Goal: Complete application form: Fill out and submit a form for a specific purpose

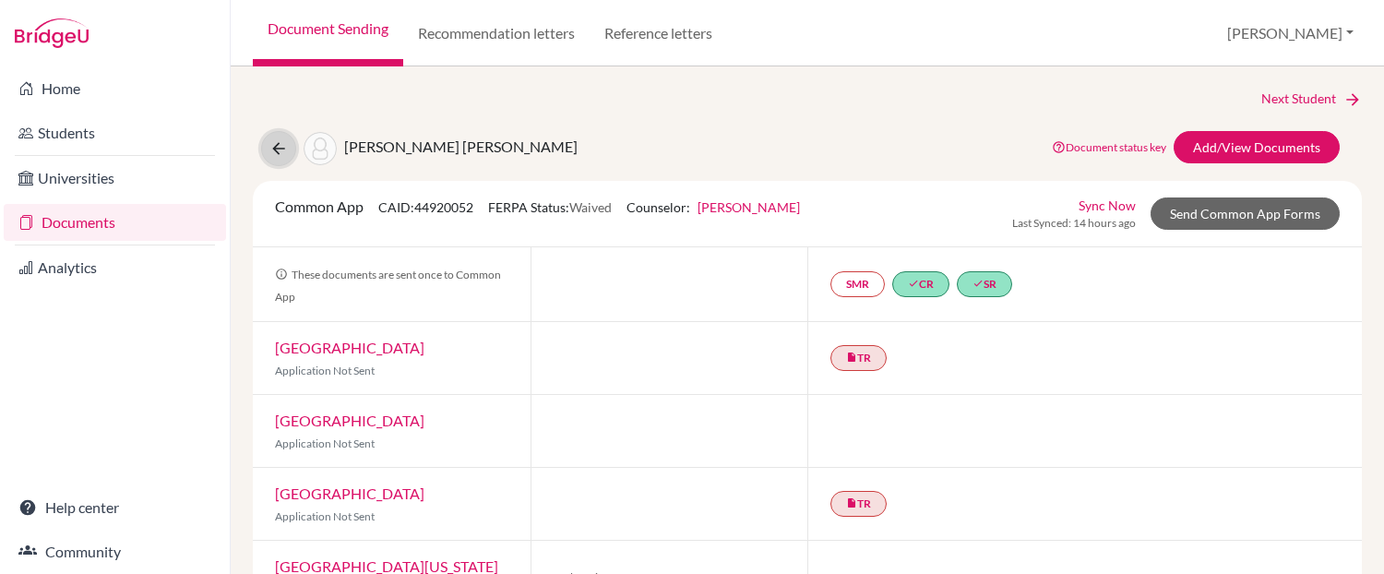
click at [285, 142] on icon at bounding box center [278, 148] width 18 height 18
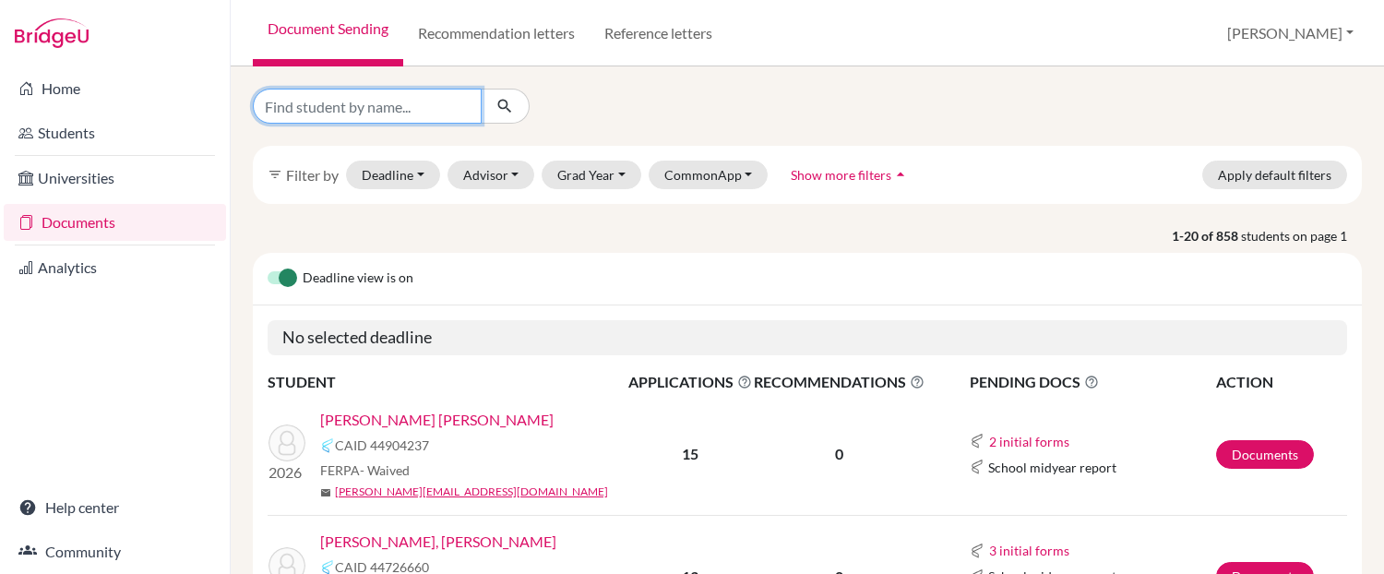
click at [358, 101] on input "Find student by name..." at bounding box center [367, 106] width 229 height 35
type input "merino"
click button "submit" at bounding box center [505, 106] width 49 height 35
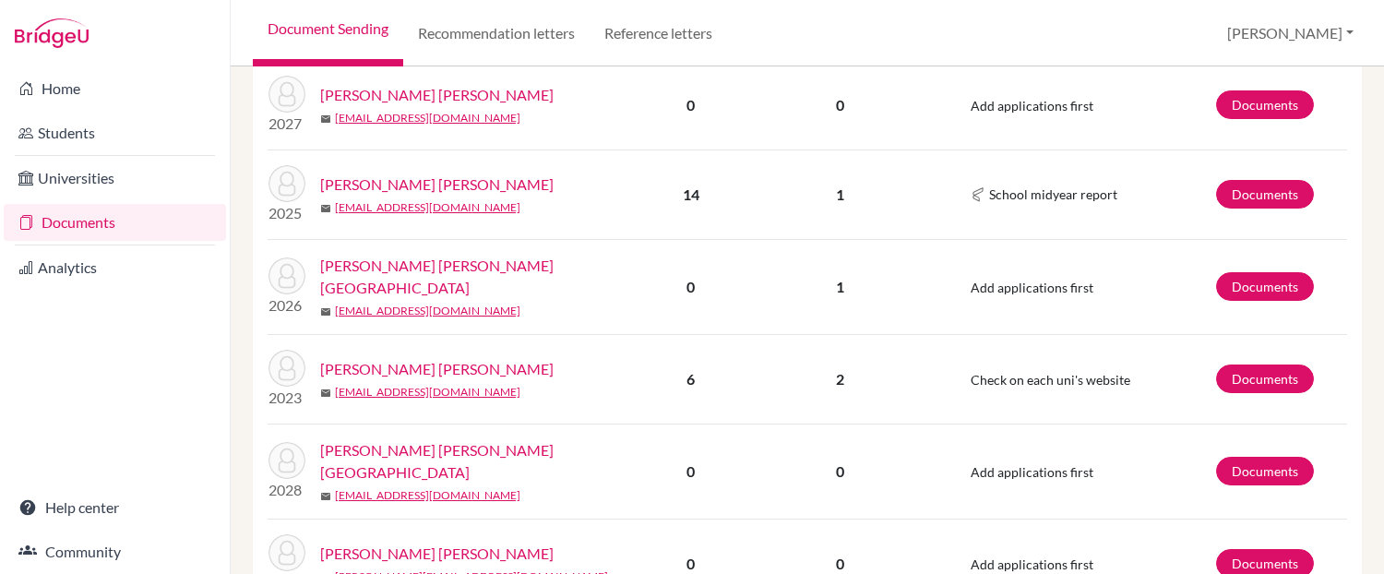
scroll to position [460, 0]
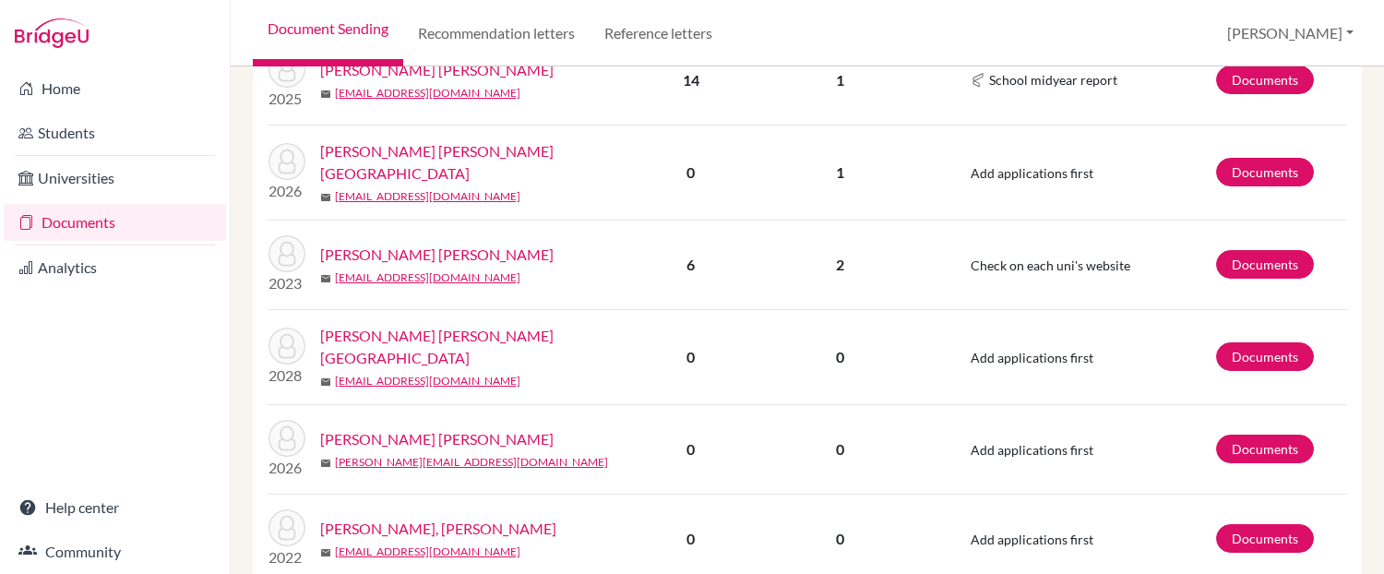
click at [426, 140] on link "Merino Borja, Sofia" at bounding box center [480, 162] width 321 height 44
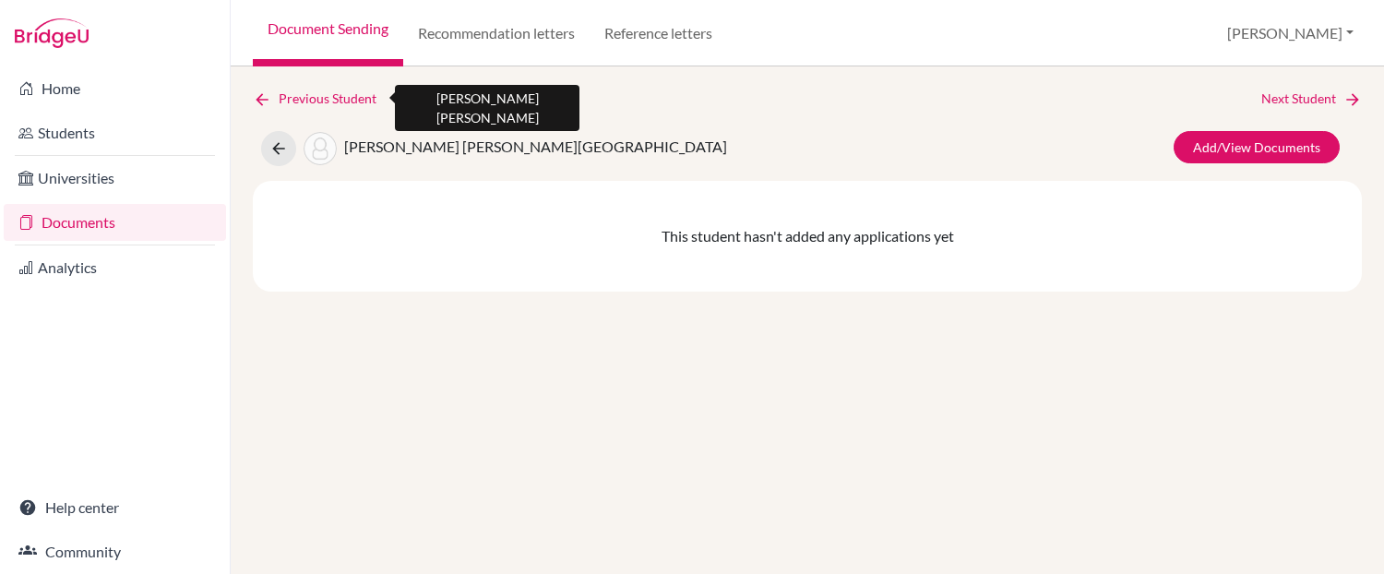
click at [260, 103] on icon at bounding box center [262, 99] width 18 height 18
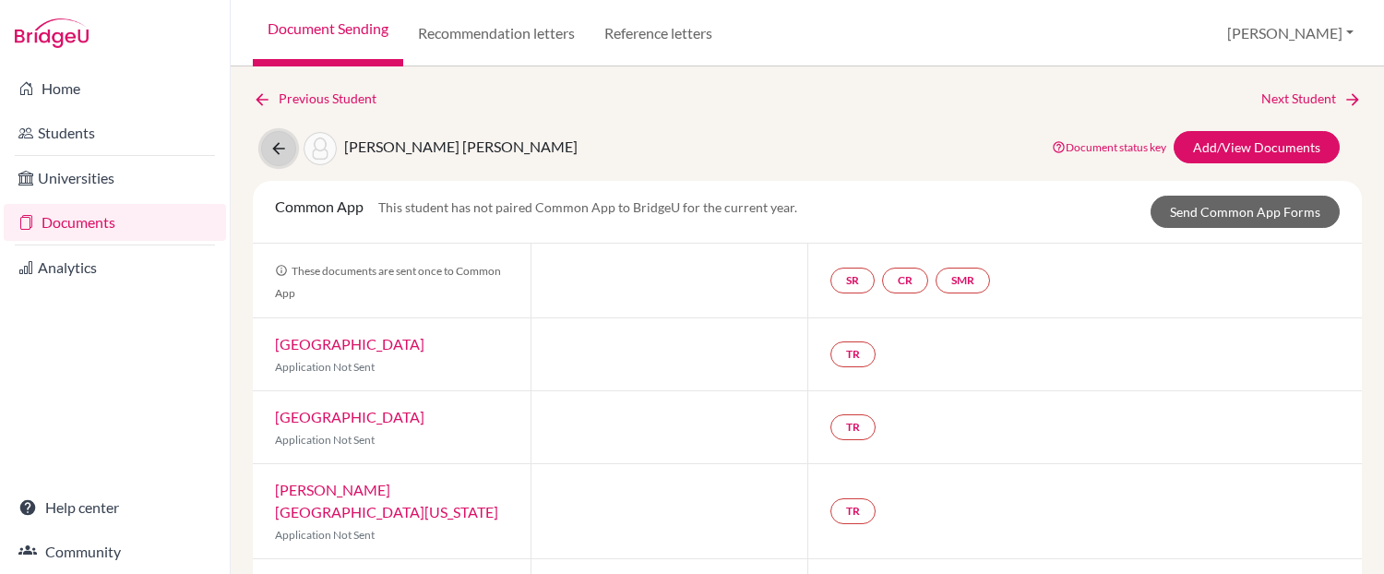
click at [263, 145] on button at bounding box center [278, 148] width 35 height 35
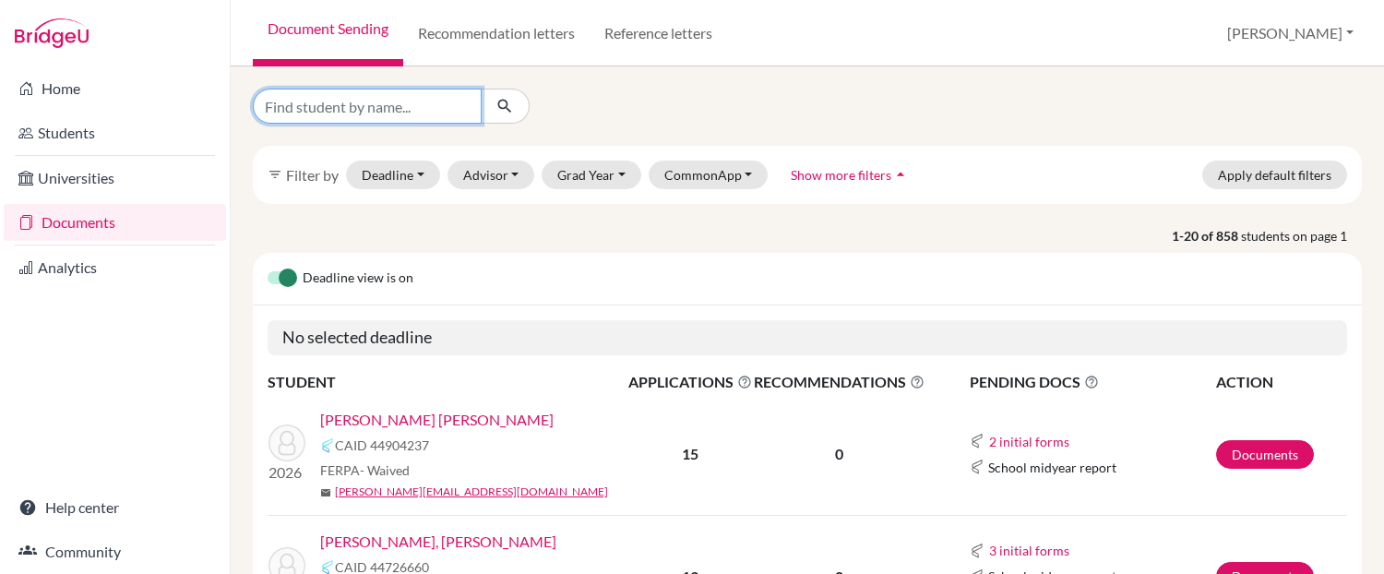
click at [327, 108] on input "Find student by name..." at bounding box center [367, 106] width 229 height 35
type input "merino borj"
click button "submit" at bounding box center [505, 106] width 49 height 35
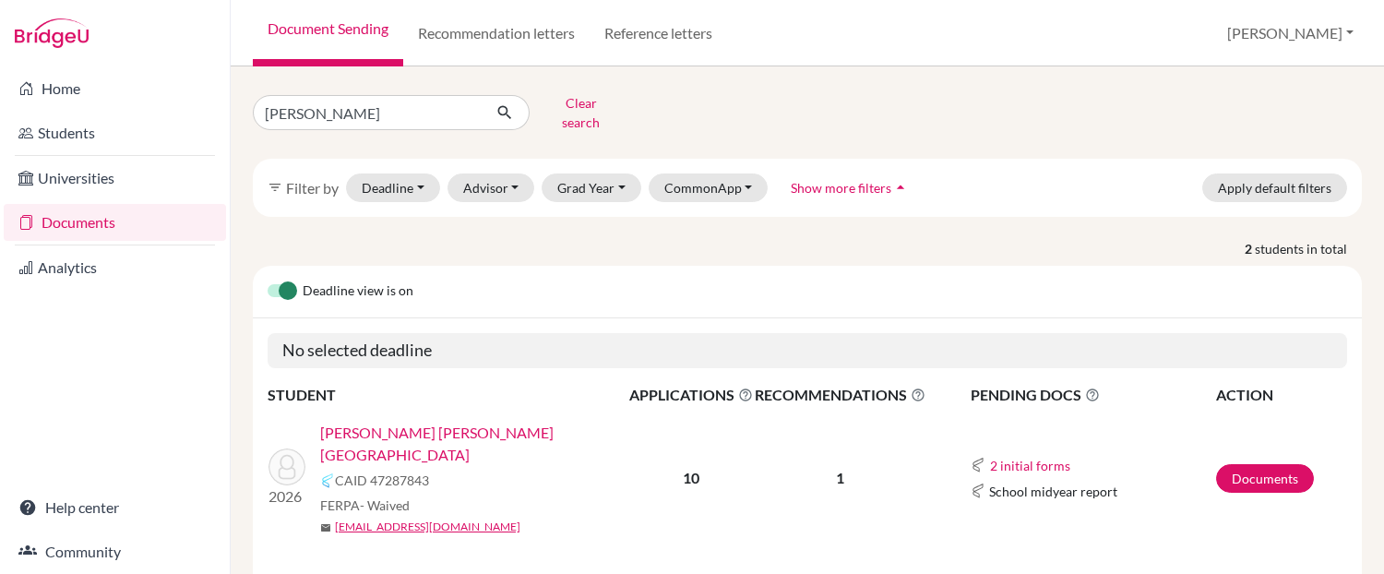
scroll to position [114, 0]
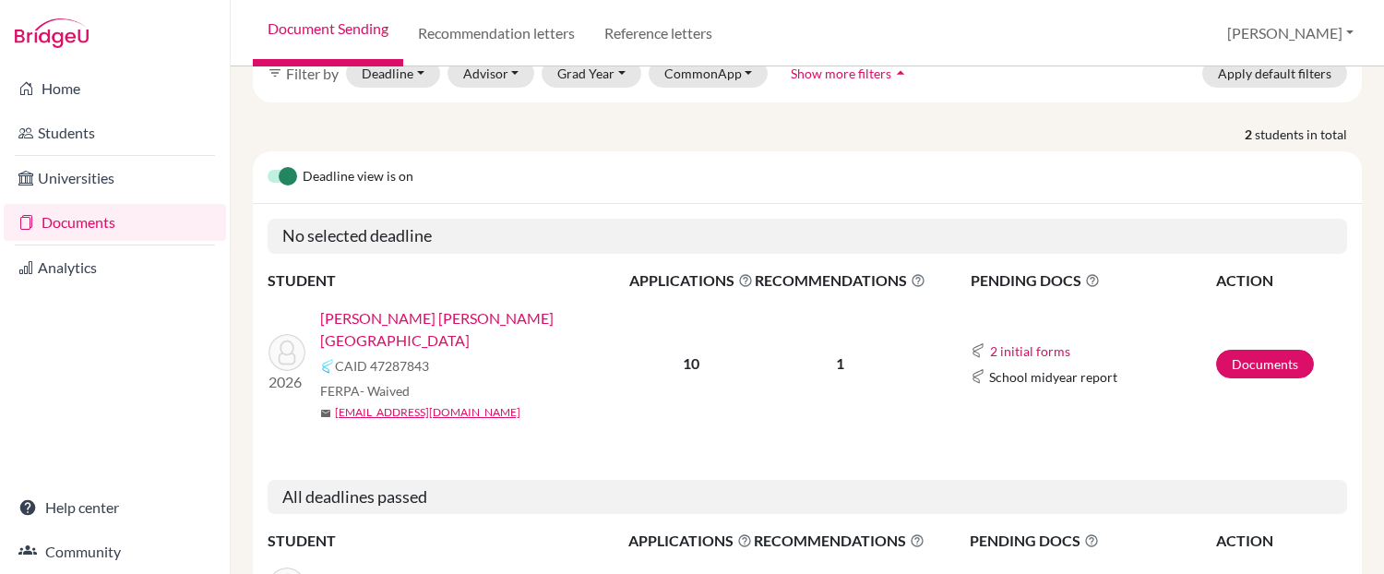
click at [409, 307] on link "Merino Borja, Sofia" at bounding box center [480, 329] width 321 height 44
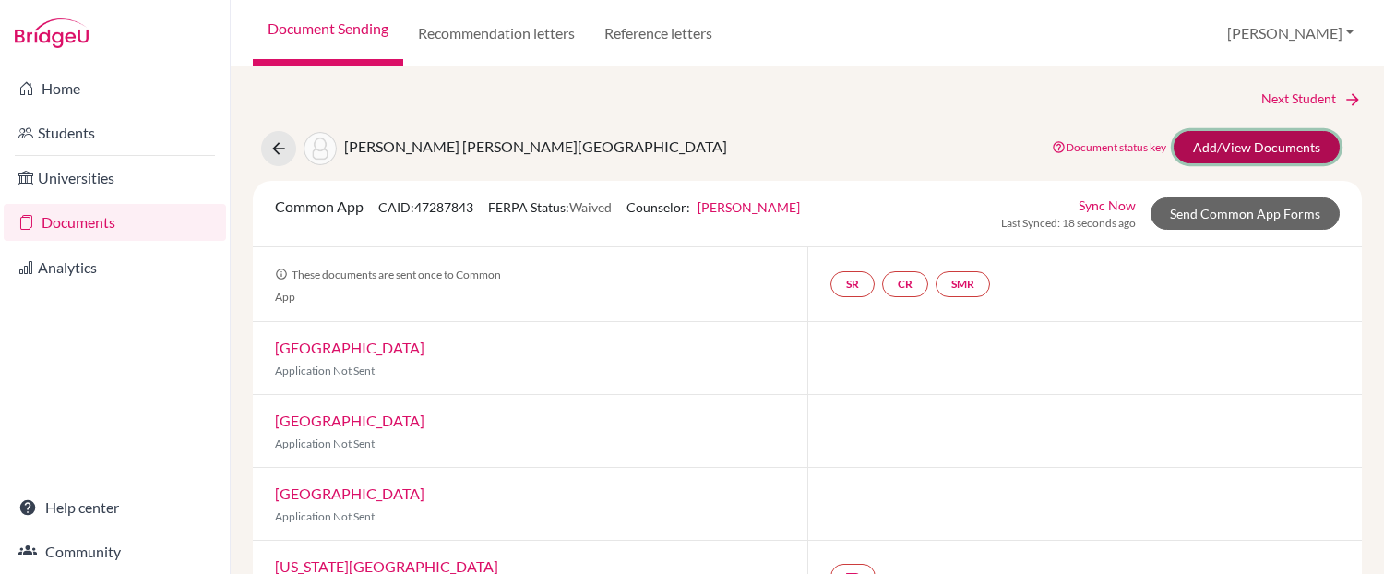
click at [1247, 141] on link "Add/View Documents" at bounding box center [1257, 147] width 166 height 32
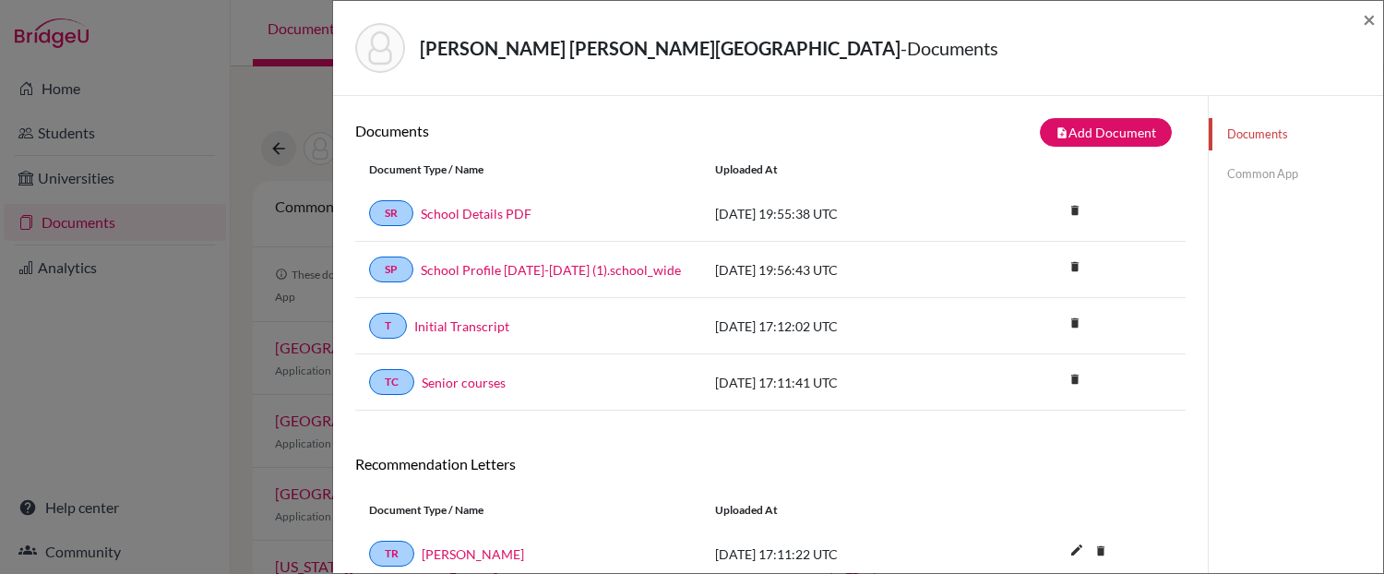
scroll to position [96, 0]
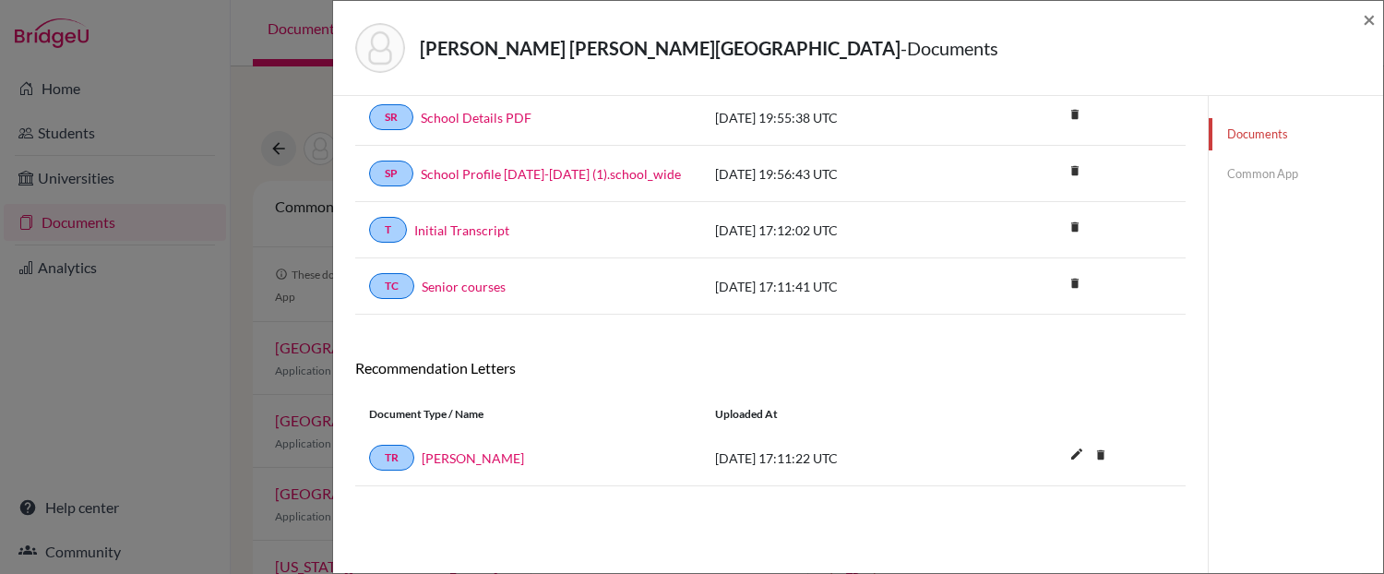
click at [1283, 179] on link "Common App" at bounding box center [1296, 174] width 174 height 32
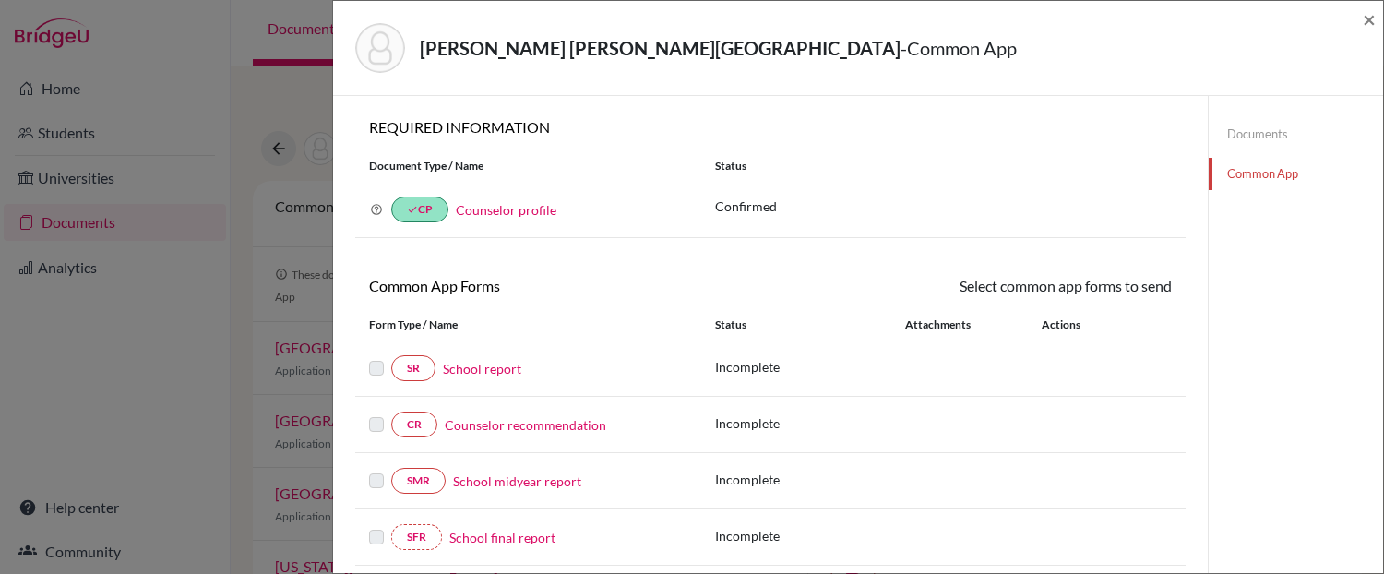
click at [1241, 138] on link "Documents" at bounding box center [1296, 134] width 174 height 32
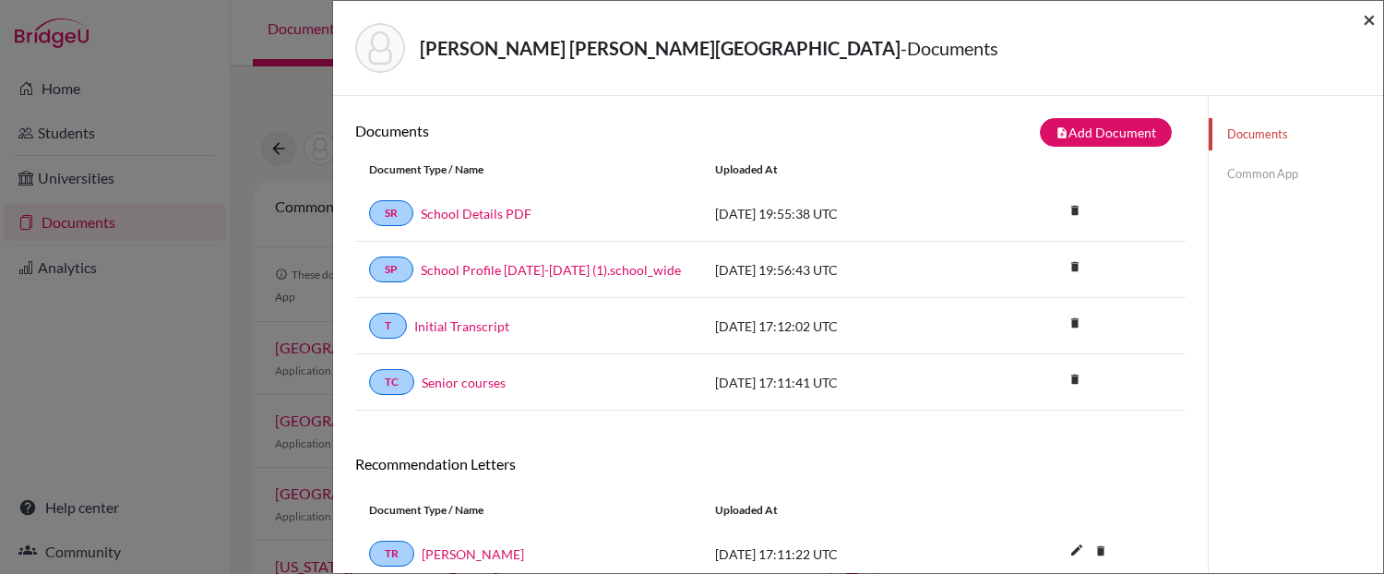
click at [1368, 18] on span "×" at bounding box center [1369, 19] width 13 height 27
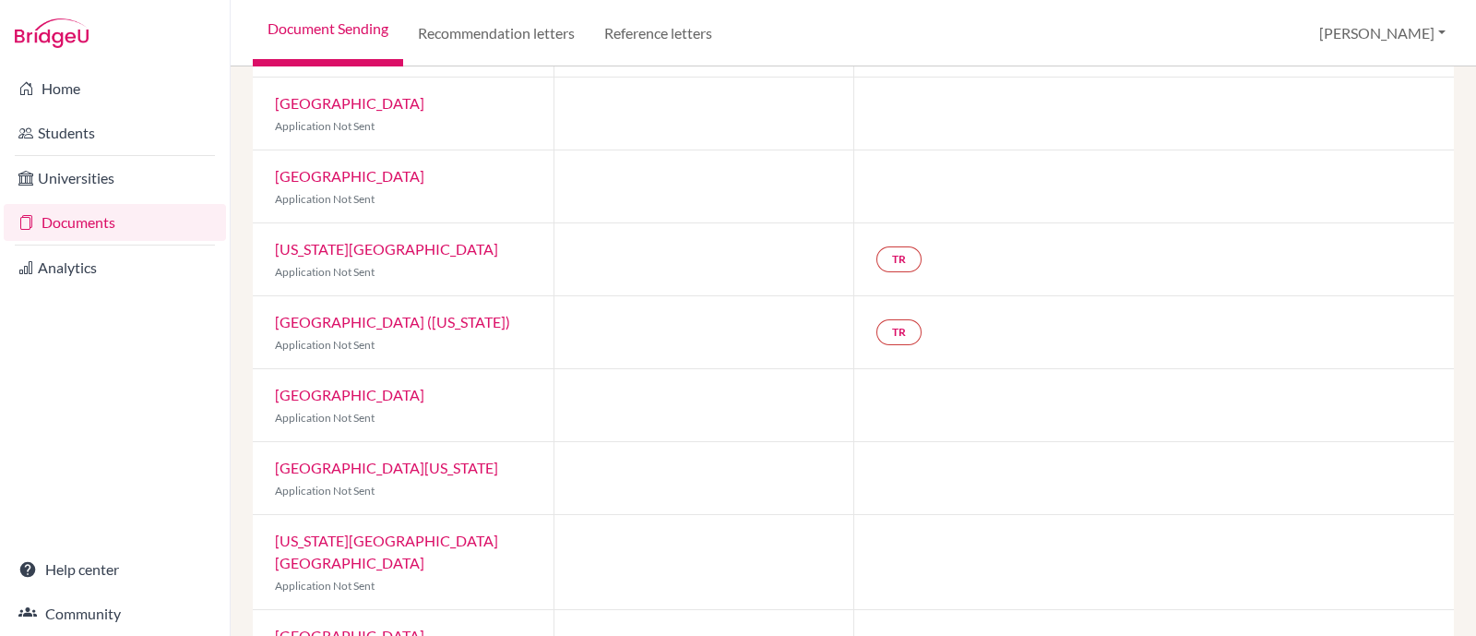
scroll to position [191, 0]
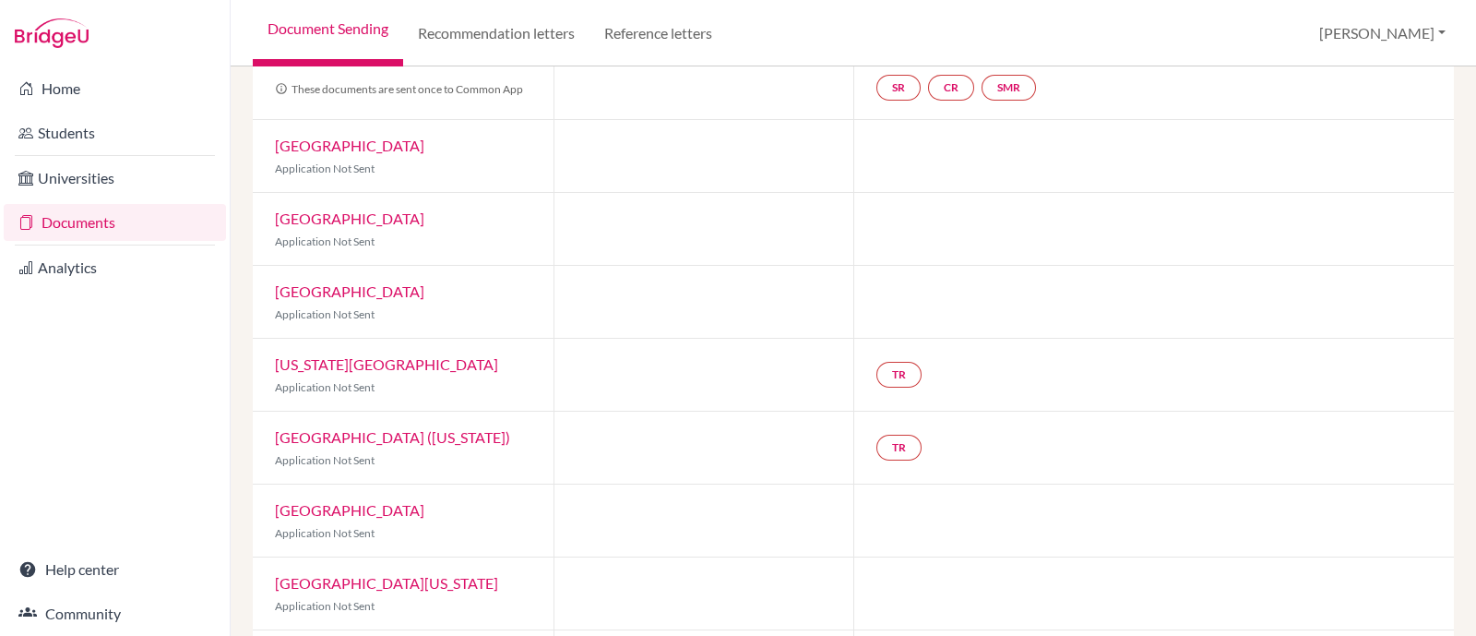
click at [369, 290] on link "University of Tampa" at bounding box center [349, 291] width 149 height 18
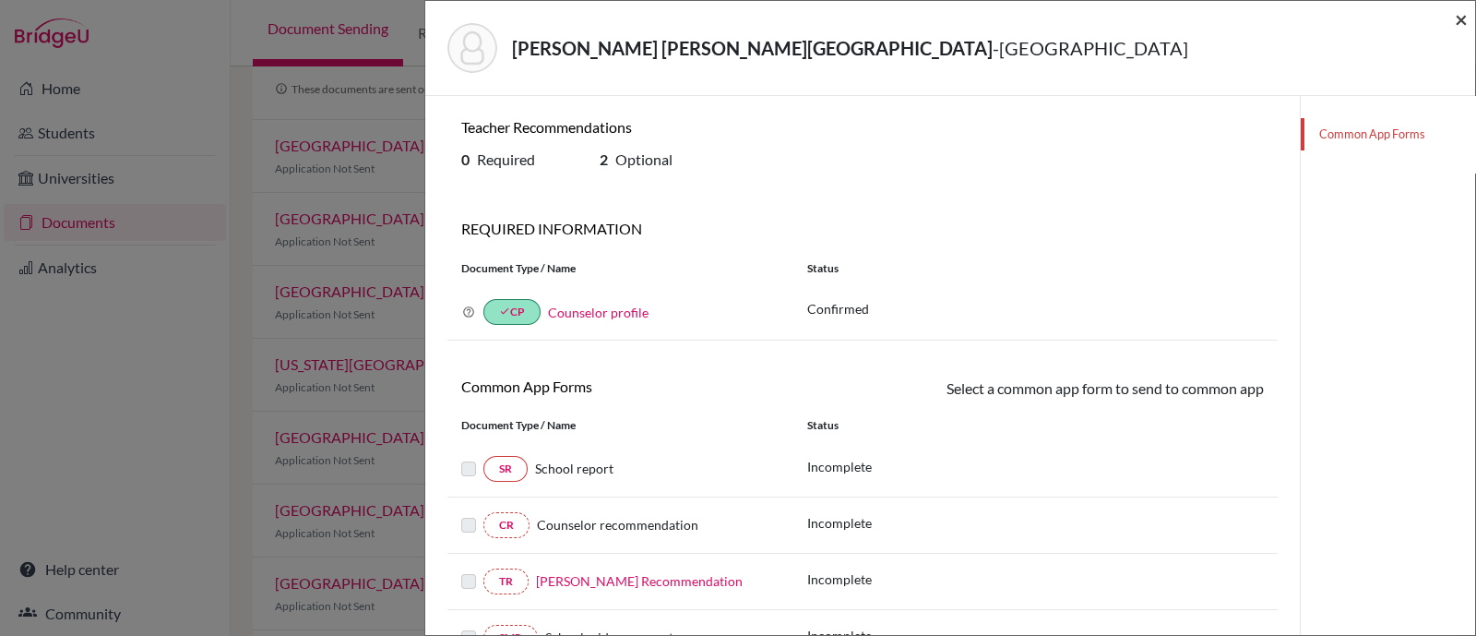
click at [1383, 15] on span "×" at bounding box center [1461, 19] width 13 height 27
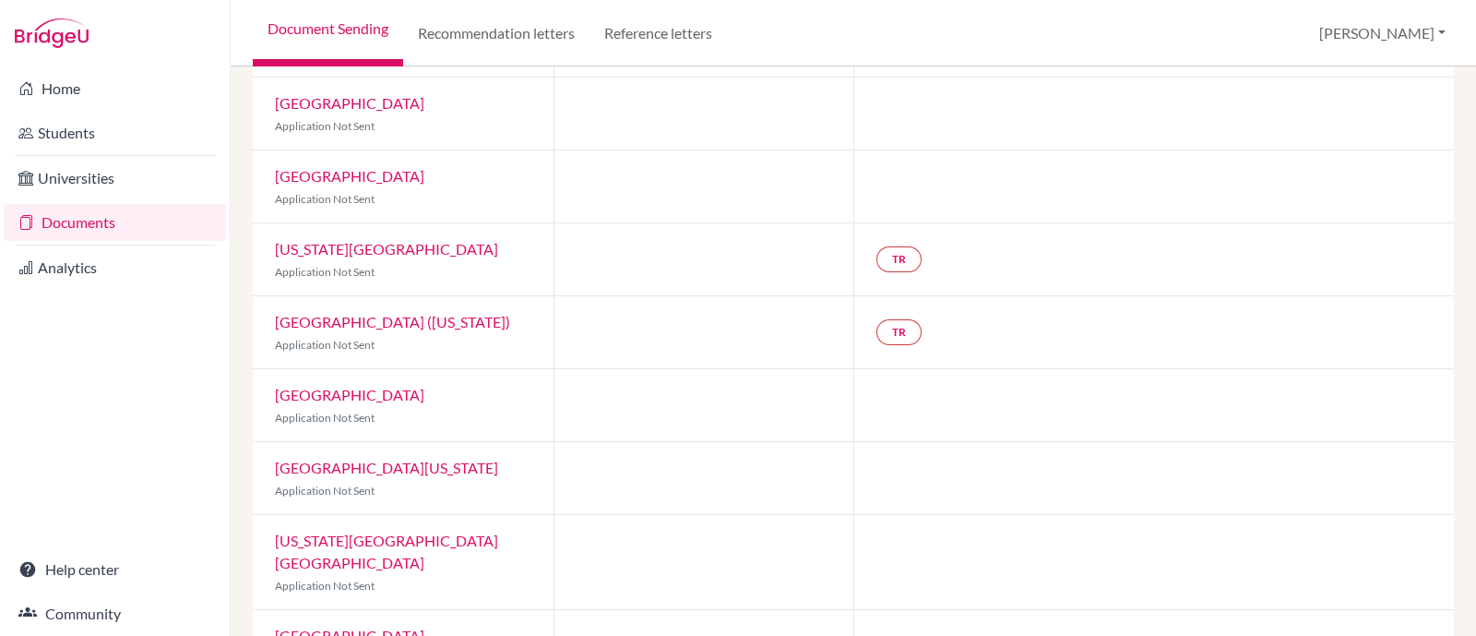
scroll to position [422, 0]
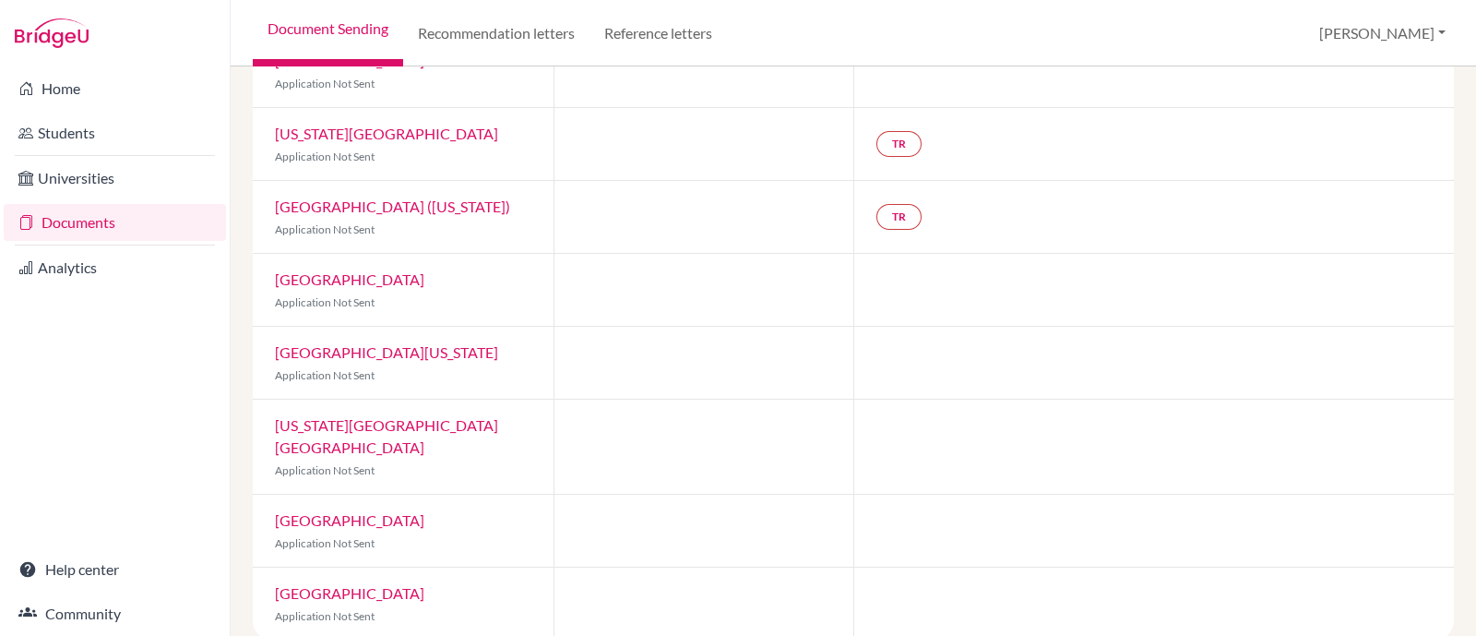
click at [332, 132] on link "[US_STATE][GEOGRAPHIC_DATA]" at bounding box center [386, 134] width 223 height 18
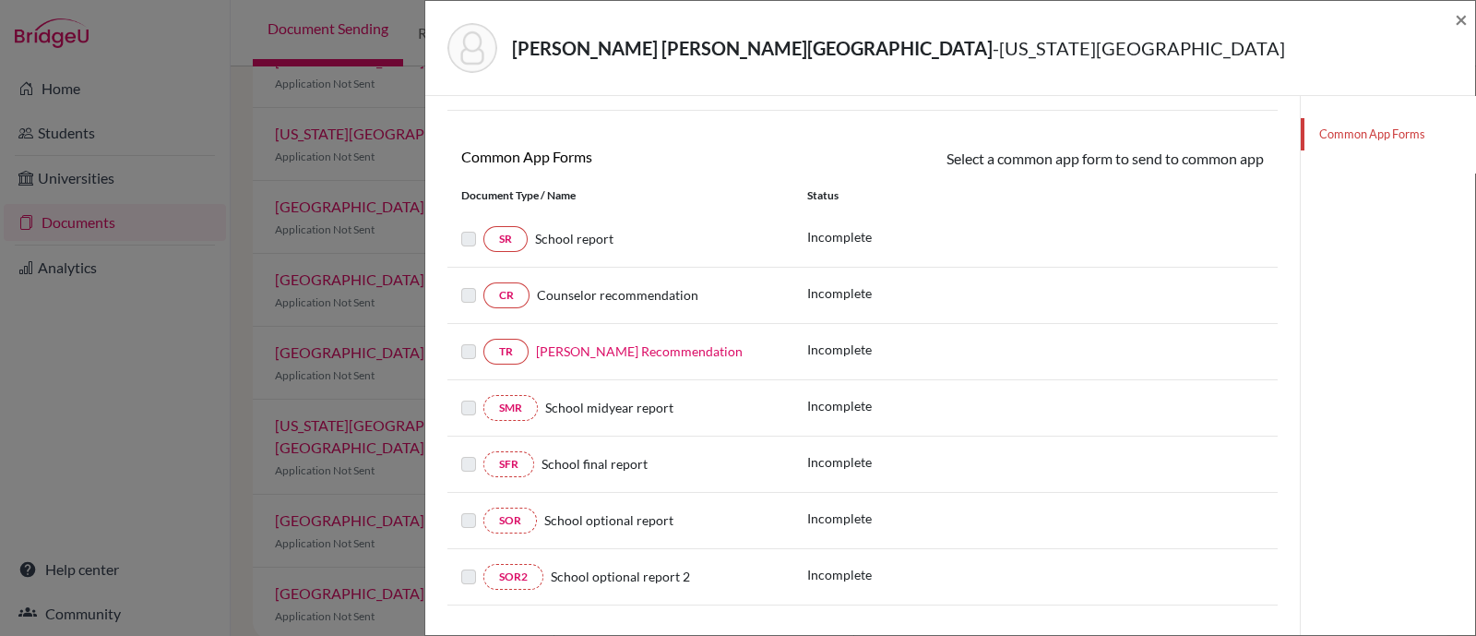
scroll to position [261, 0]
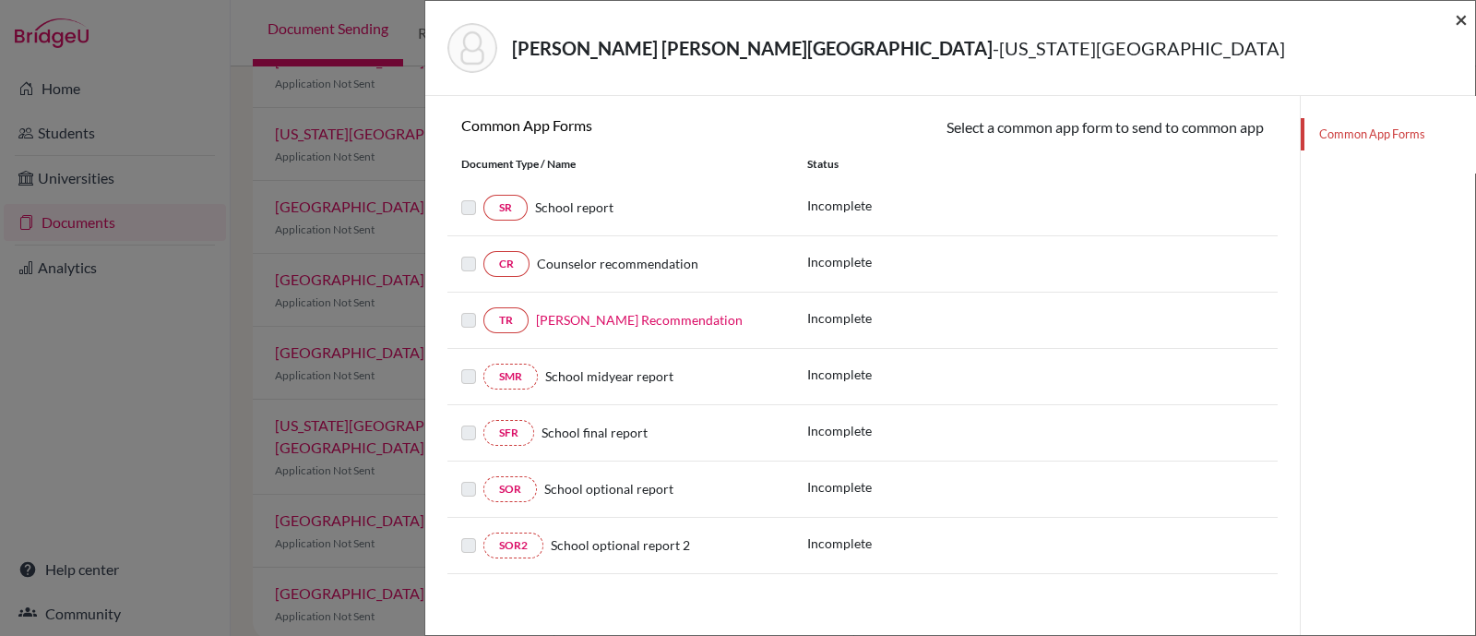
click at [1383, 17] on span "×" at bounding box center [1461, 19] width 13 height 27
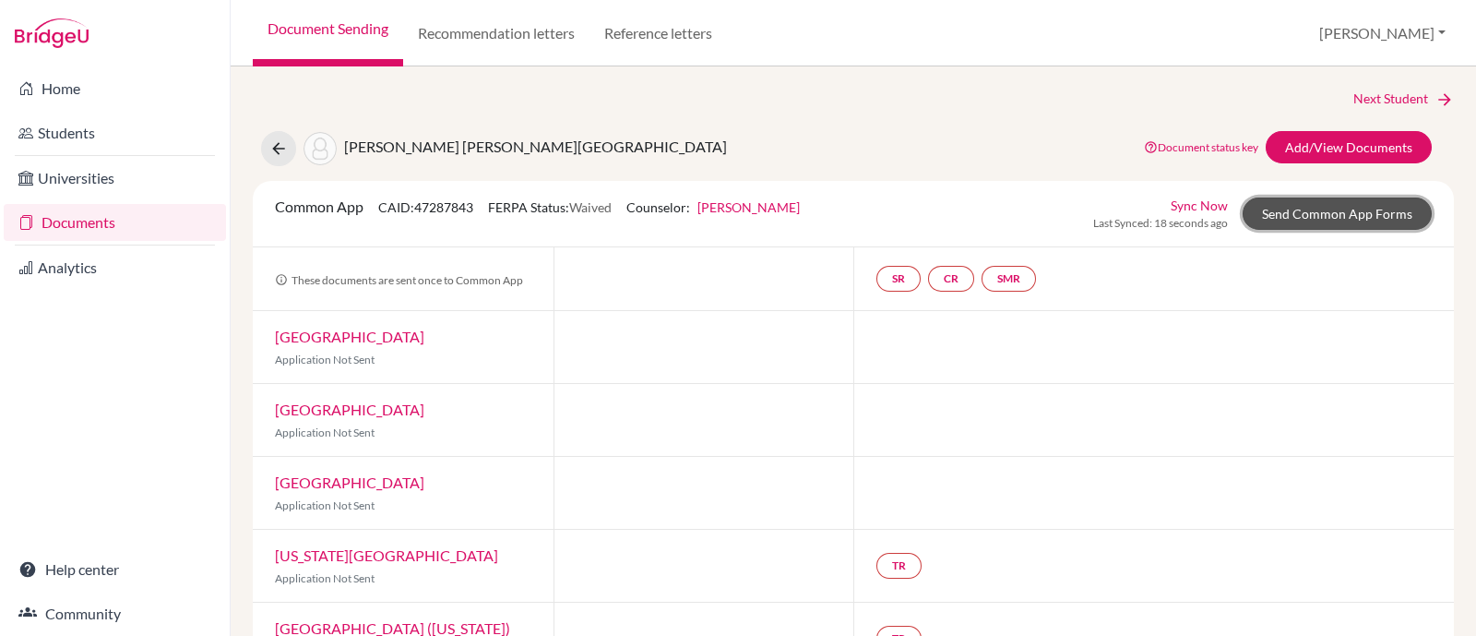
click at [1306, 224] on link "Send Common App Forms" at bounding box center [1337, 213] width 189 height 32
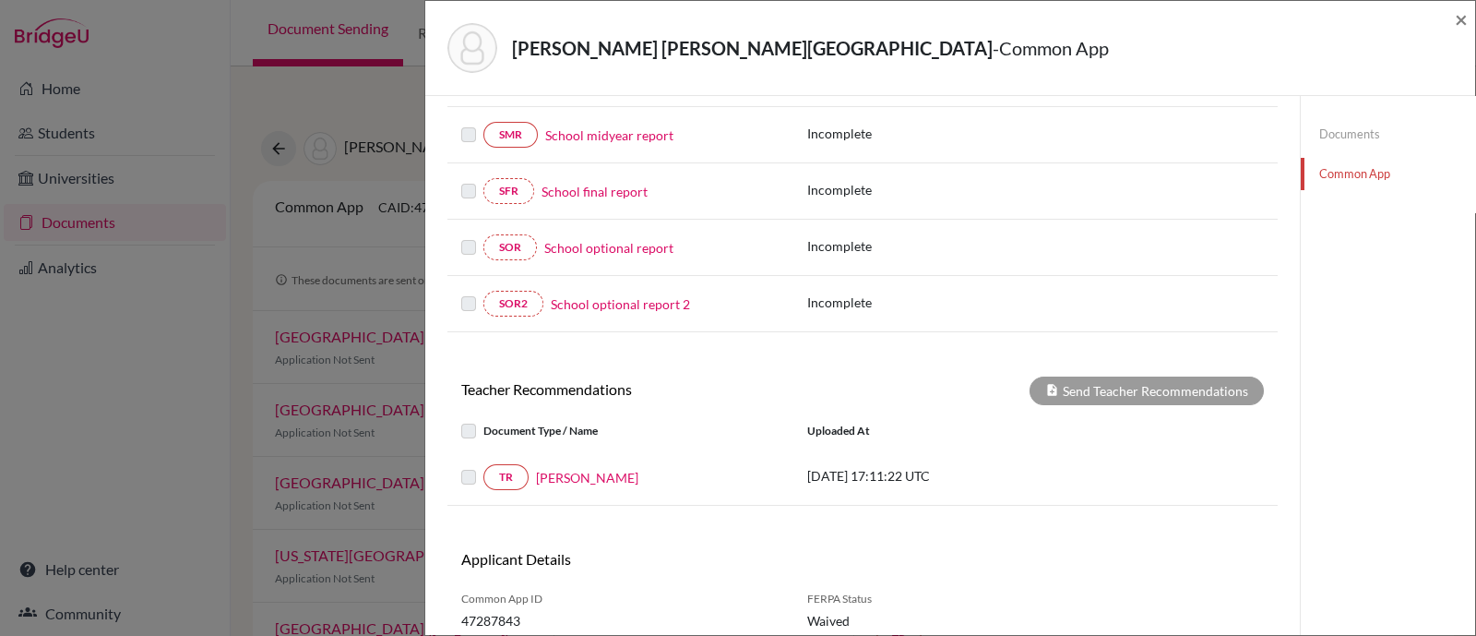
scroll to position [409, 0]
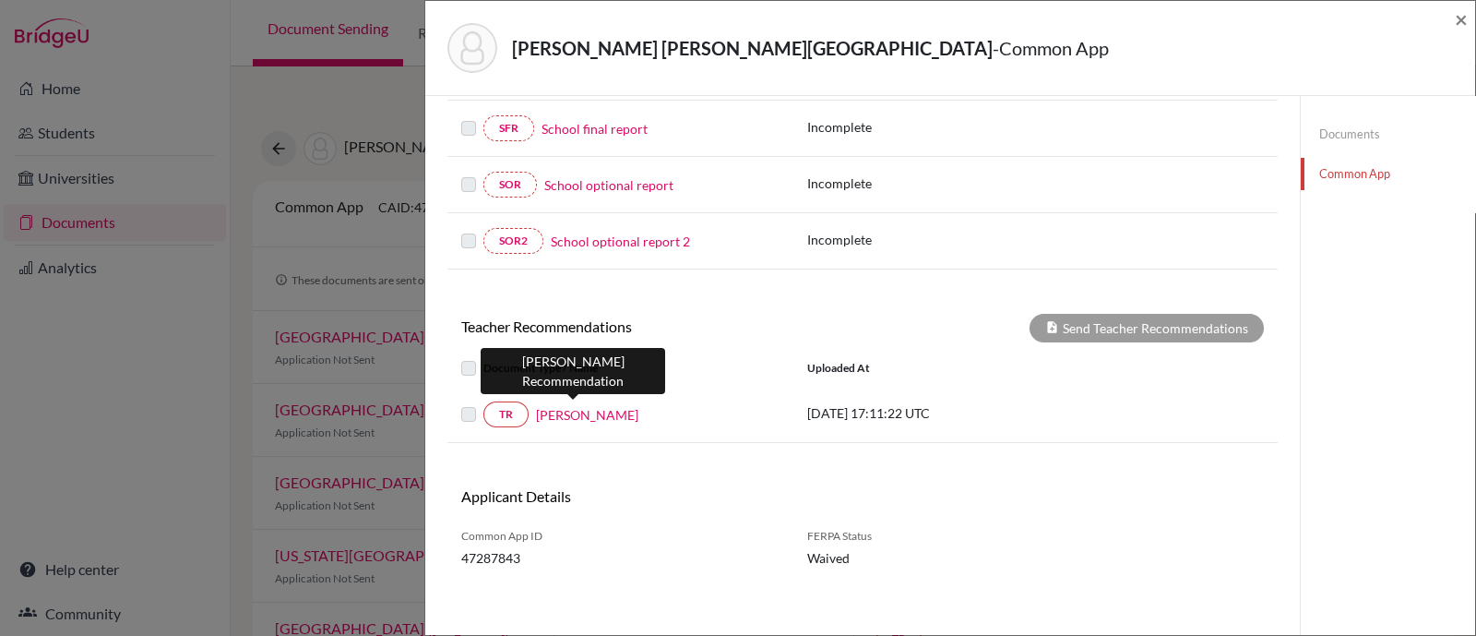
click at [578, 410] on link "Ashley Hillier" at bounding box center [587, 414] width 102 height 19
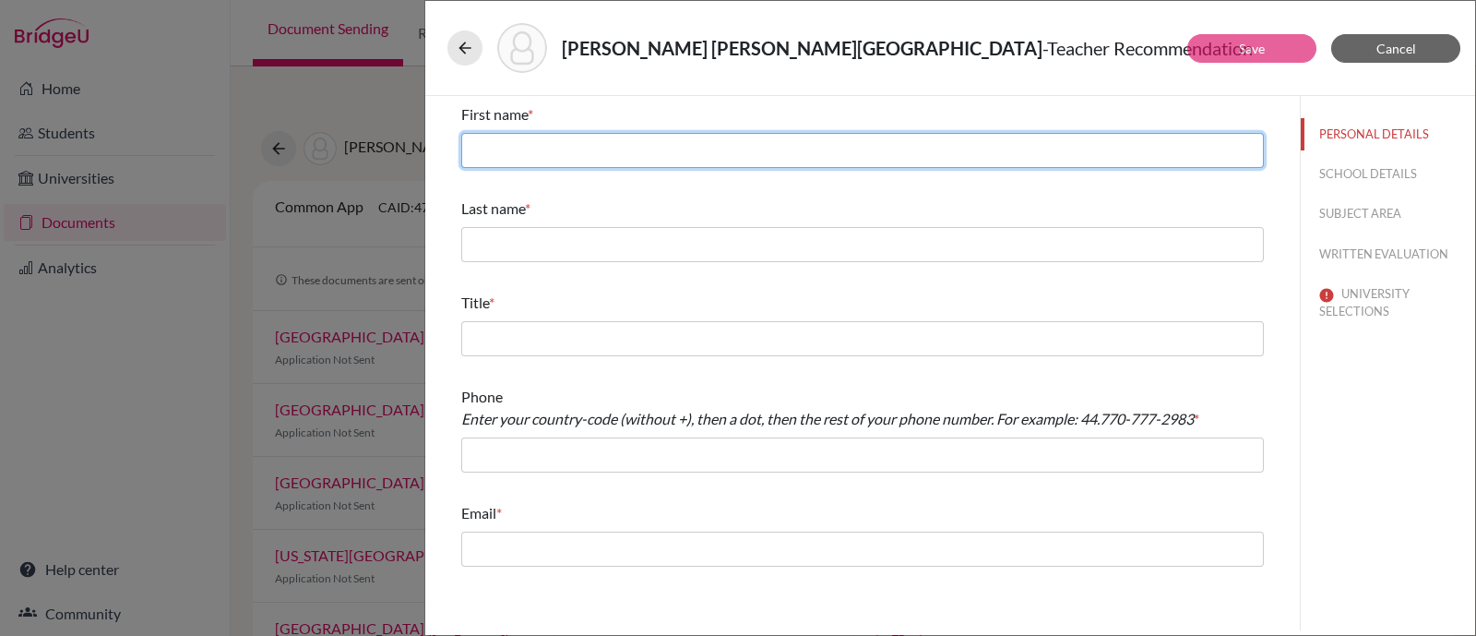
click at [645, 156] on input "text" at bounding box center [862, 150] width 803 height 35
type input "Ashley"
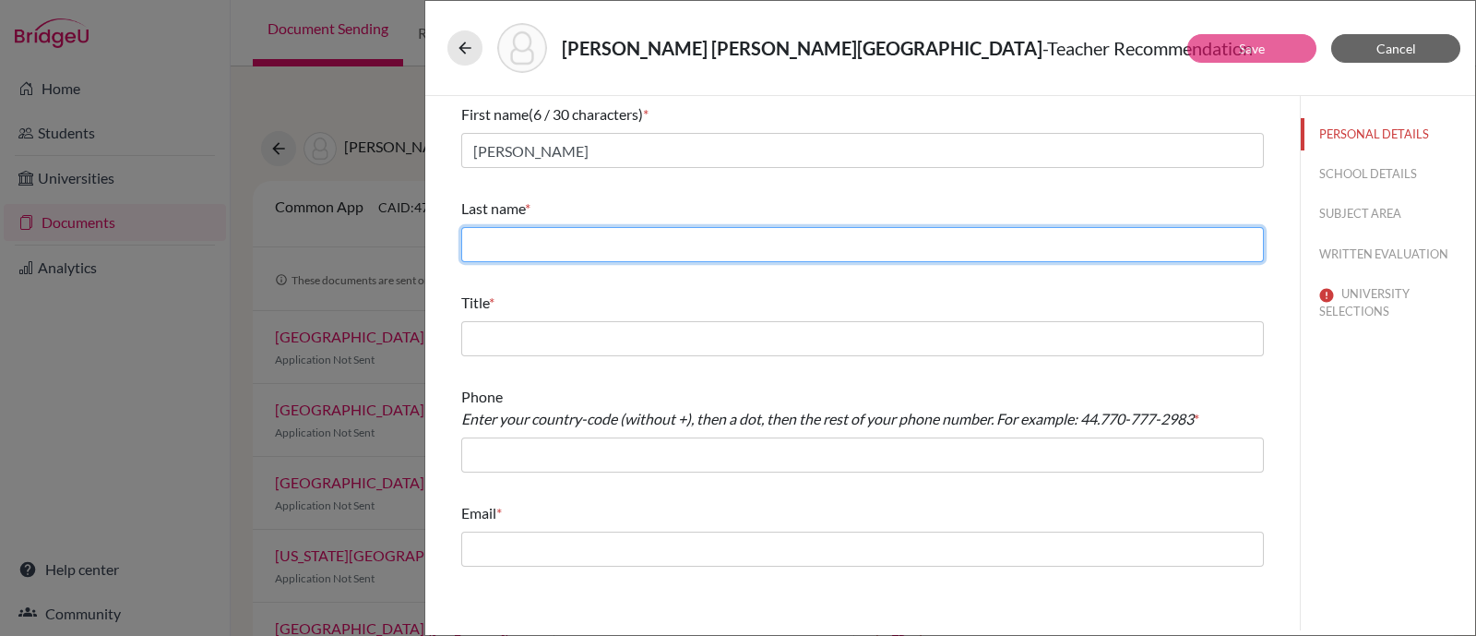
click at [592, 242] on input "text" at bounding box center [862, 244] width 803 height 35
type input "Hillier"
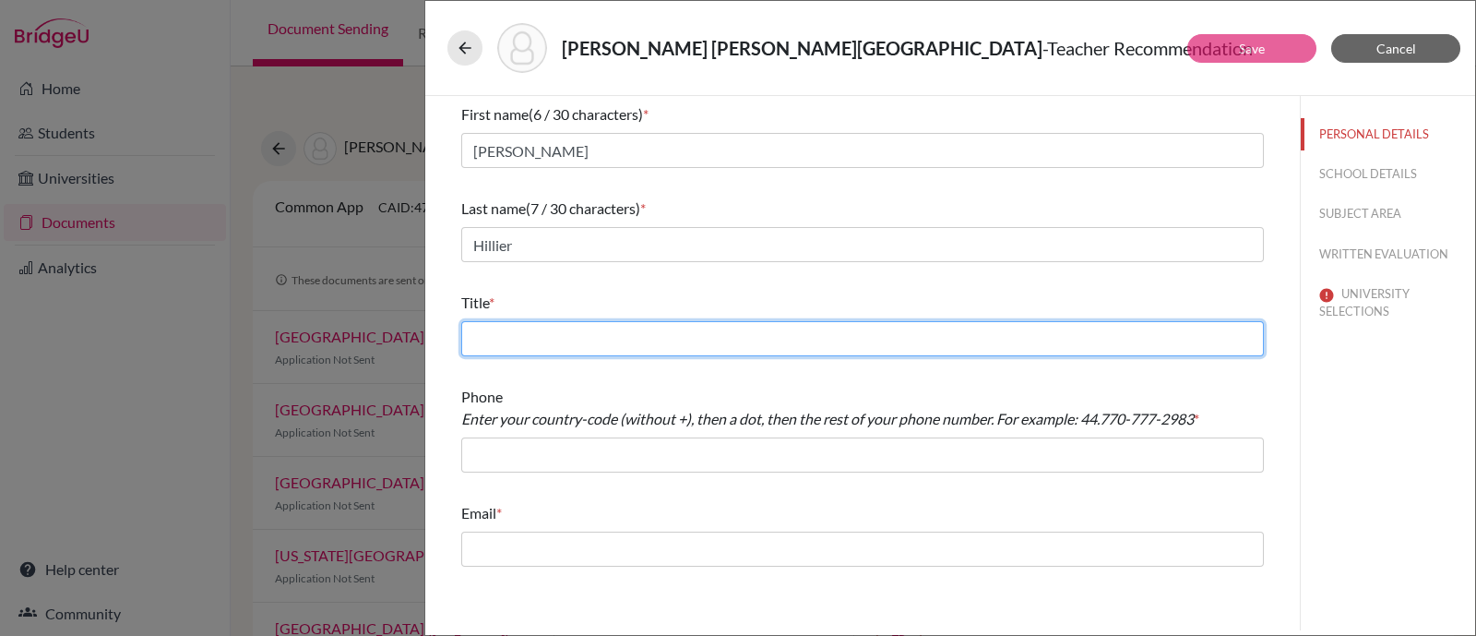
click at [623, 336] on input "text" at bounding box center [862, 338] width 803 height 35
type input "Social Studies Teacher"
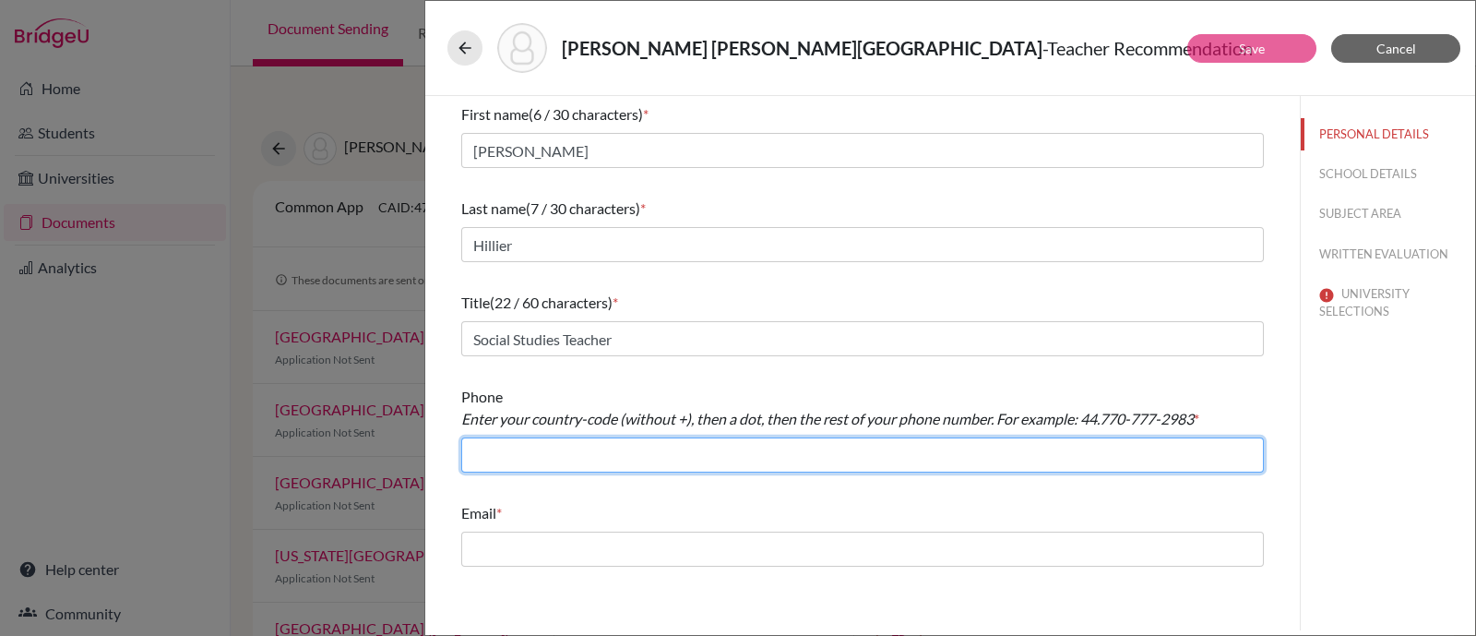
click at [654, 455] on input "text" at bounding box center [862, 454] width 803 height 35
type input "+59324008100"
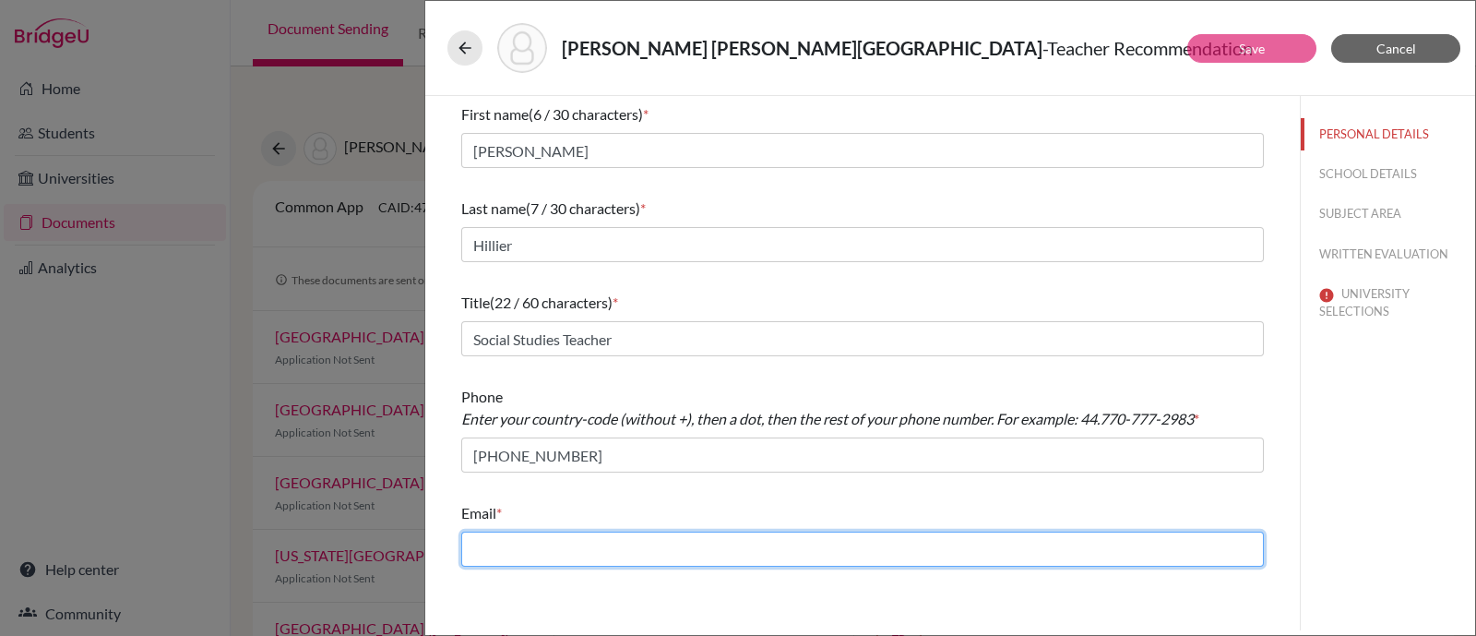
type input "pamela.larrea@menoruio.edu.ec"
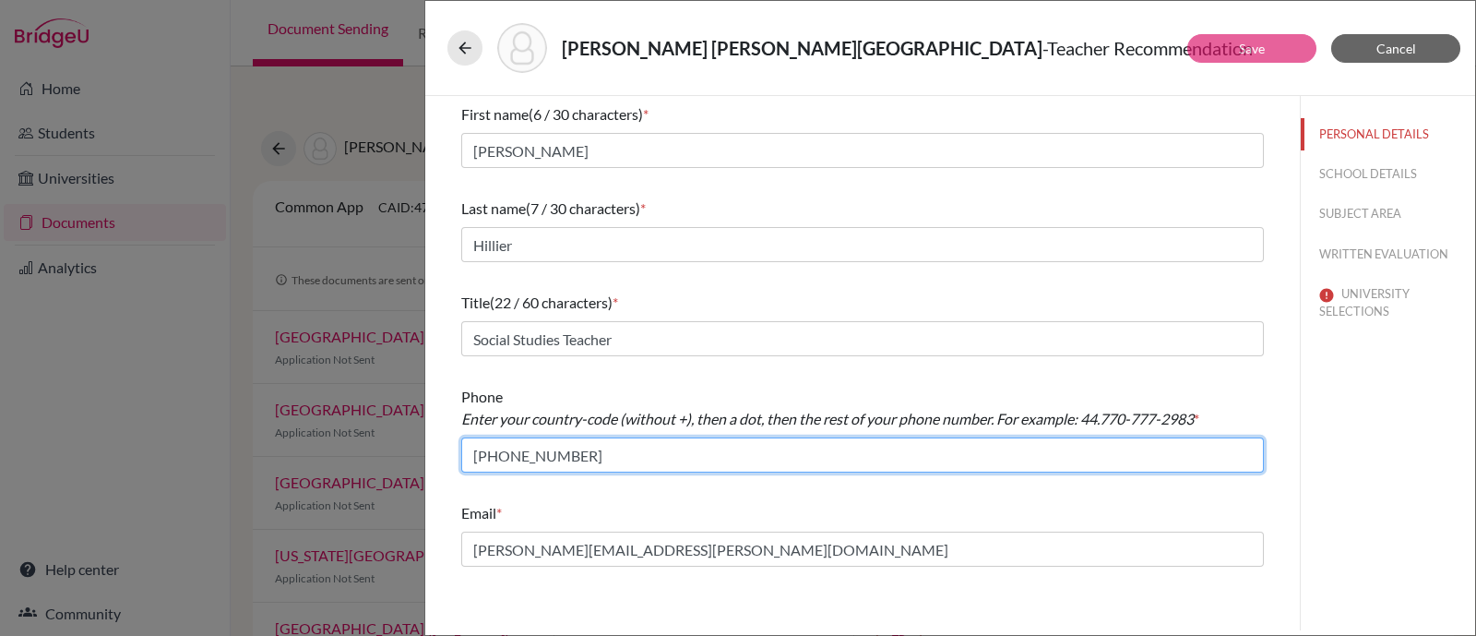
click at [508, 454] on input "+59324008100" at bounding box center [862, 454] width 803 height 35
type input "+593.24008100"
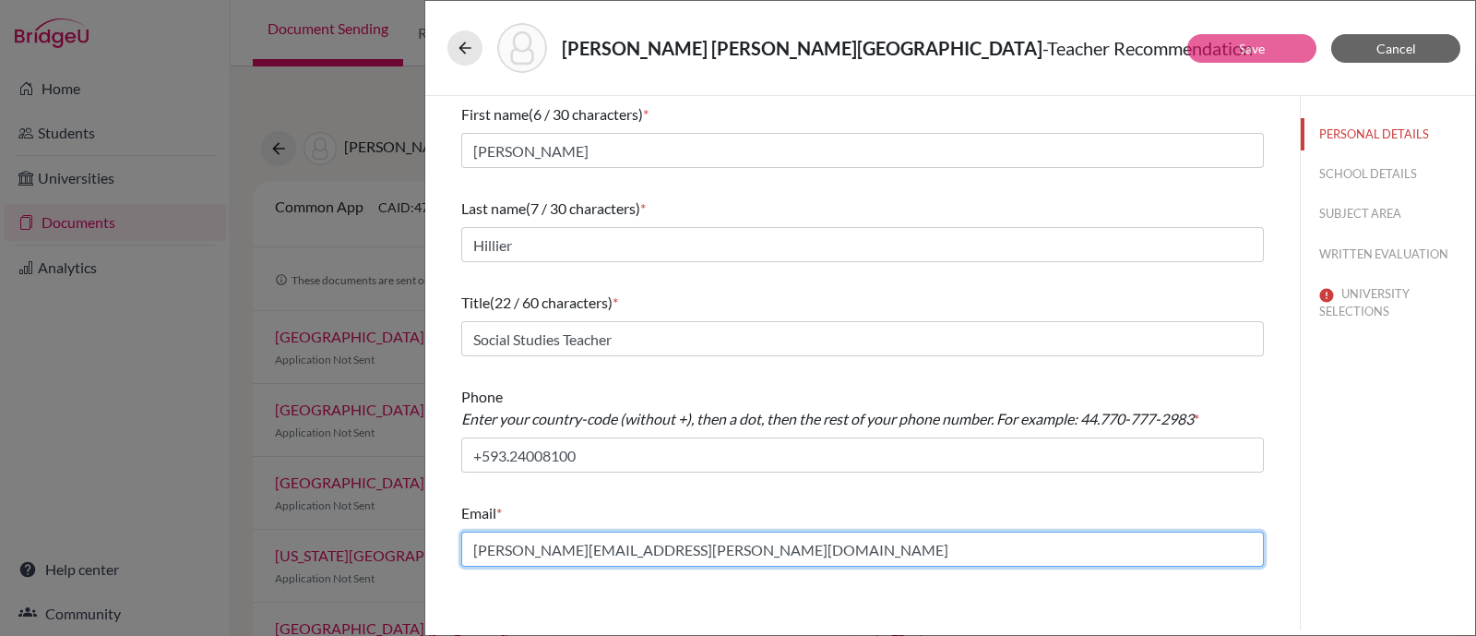
drag, startPoint x: 692, startPoint y: 549, endPoint x: 432, endPoint y: 532, distance: 260.7
click at [432, 532] on div "First name (6 / 30 characters) * Ashley Last name (7 / 30 characters) * Hillier…" at bounding box center [862, 363] width 875 height 534
paste input "ashleyrhillier@gmail.com"
type input "ashleyrhillier@gmail.com"
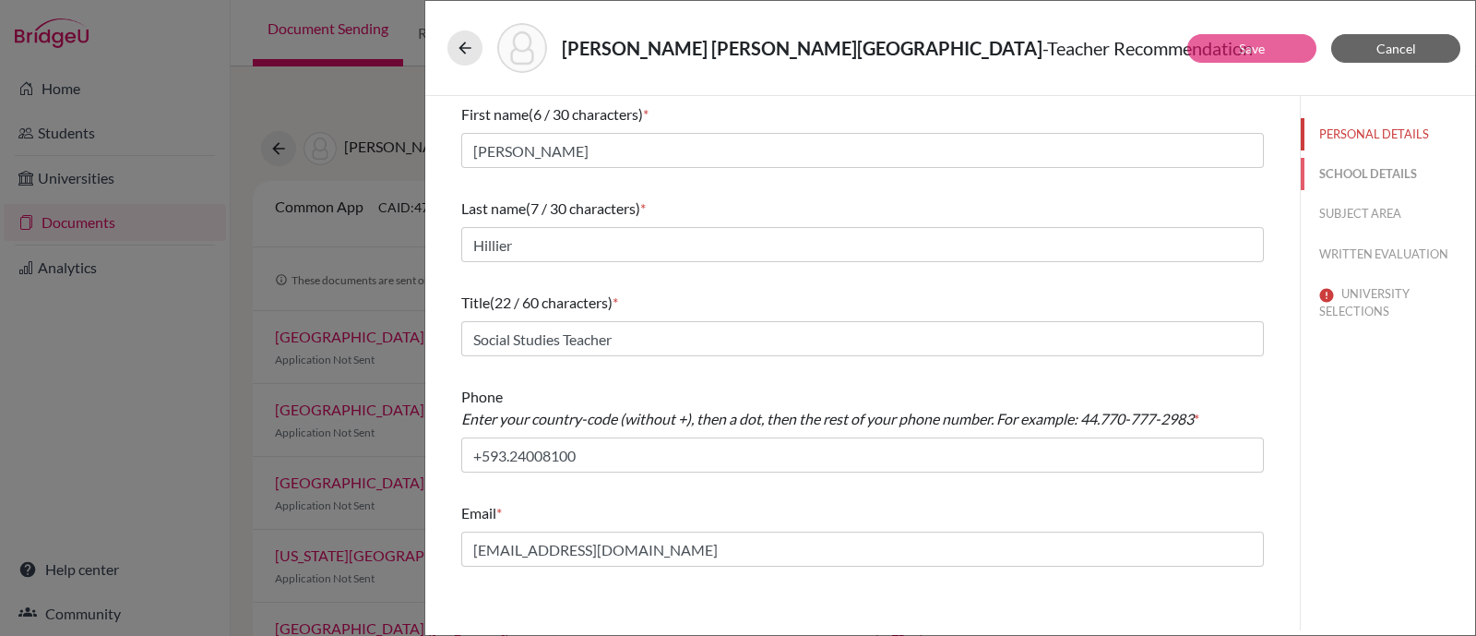
click at [1351, 172] on button "SCHOOL DETAILS" at bounding box center [1388, 174] width 174 height 32
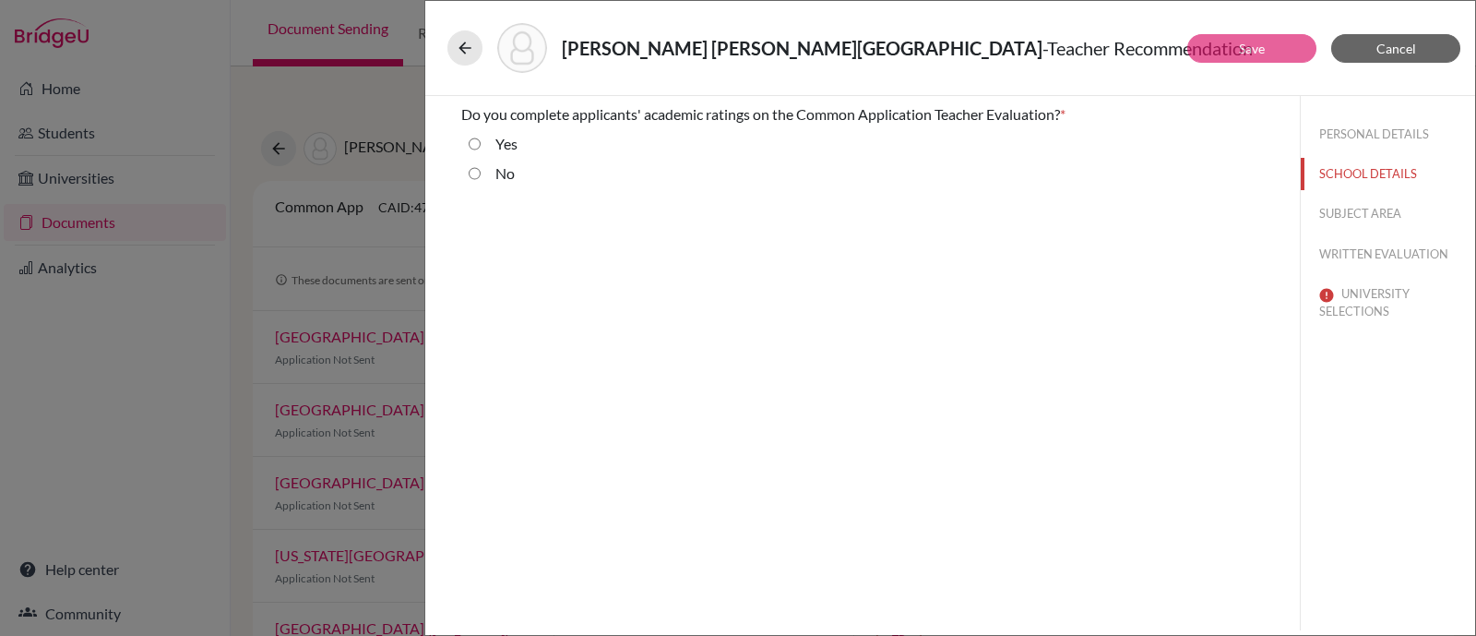
click at [507, 137] on label "Yes" at bounding box center [506, 144] width 22 height 22
click at [481, 137] on input "Yes" at bounding box center [475, 144] width 12 height 22
radio input "true"
click at [1383, 214] on button "SUBJECT AREA" at bounding box center [1388, 213] width 174 height 32
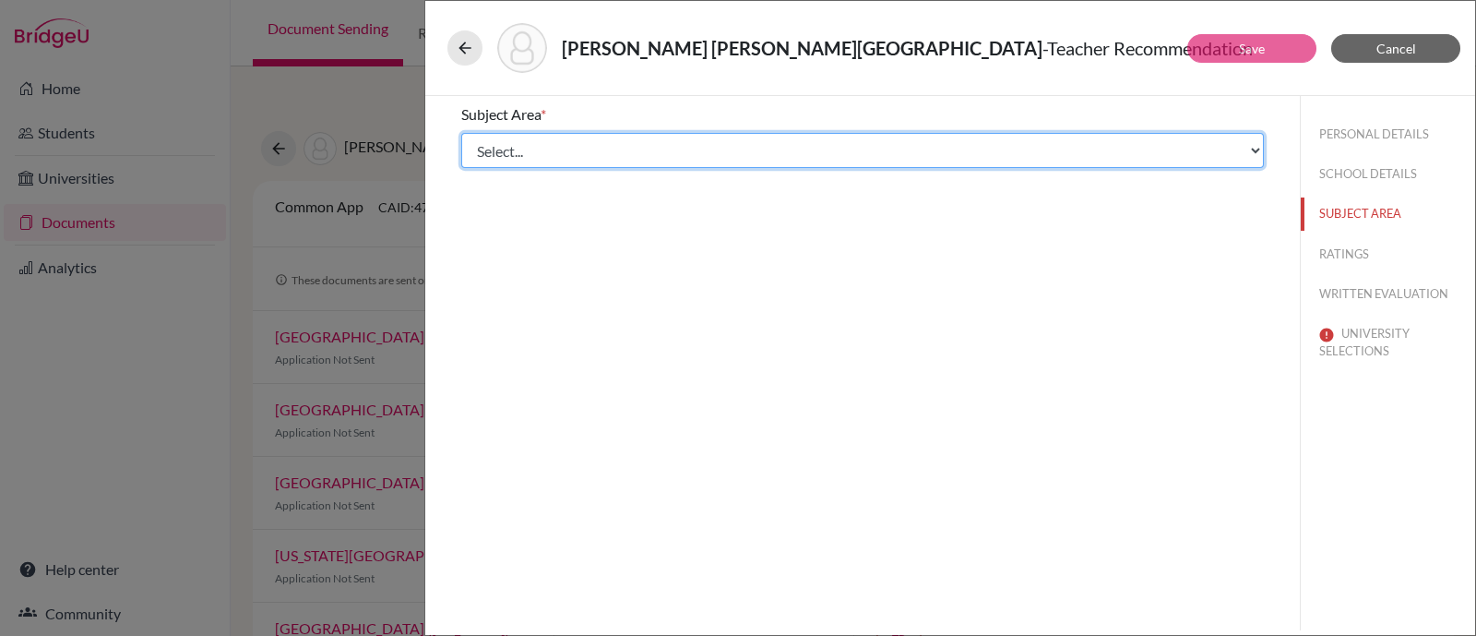
click at [500, 157] on select "Select... Math English Science World Language Social Studies Other Computer Sci…" at bounding box center [862, 150] width 803 height 35
select select "4"
click at [461, 133] on select "Select... Math English Science World Language Social Studies Other Computer Sci…" at bounding box center [862, 150] width 803 height 35
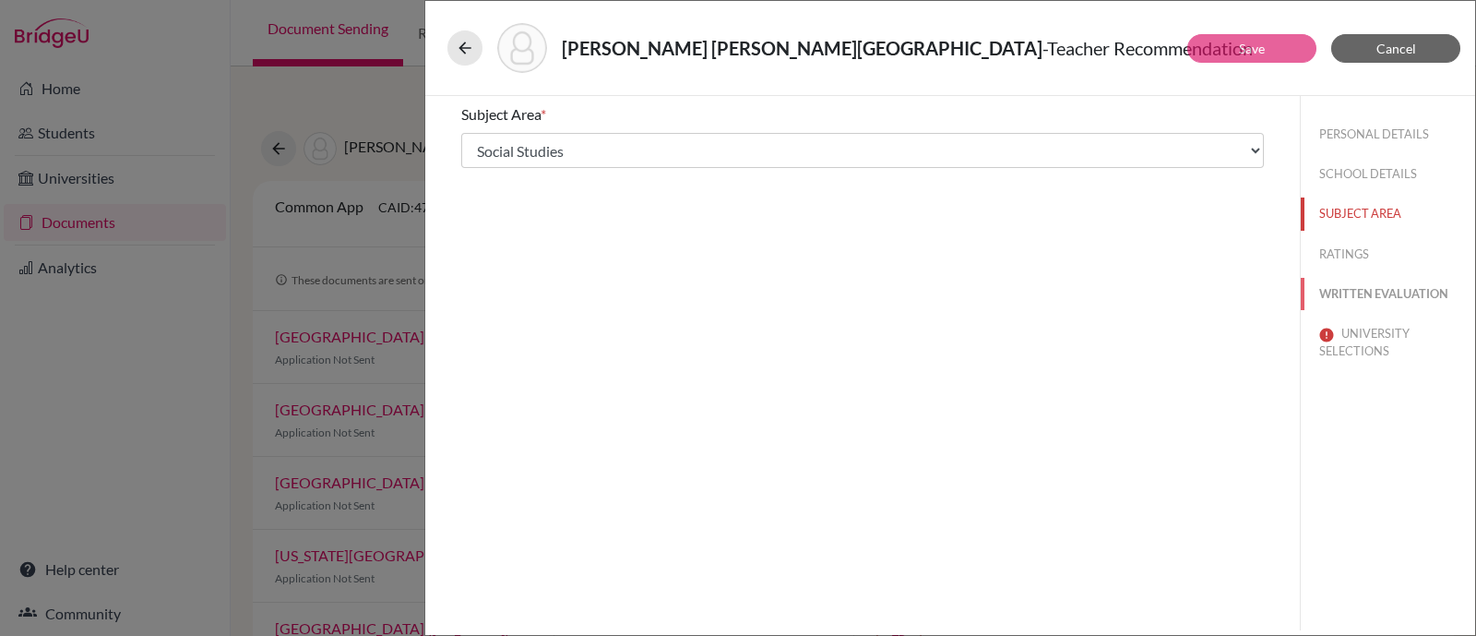
click at [1370, 299] on button "WRITTEN EVALUATION" at bounding box center [1388, 294] width 174 height 32
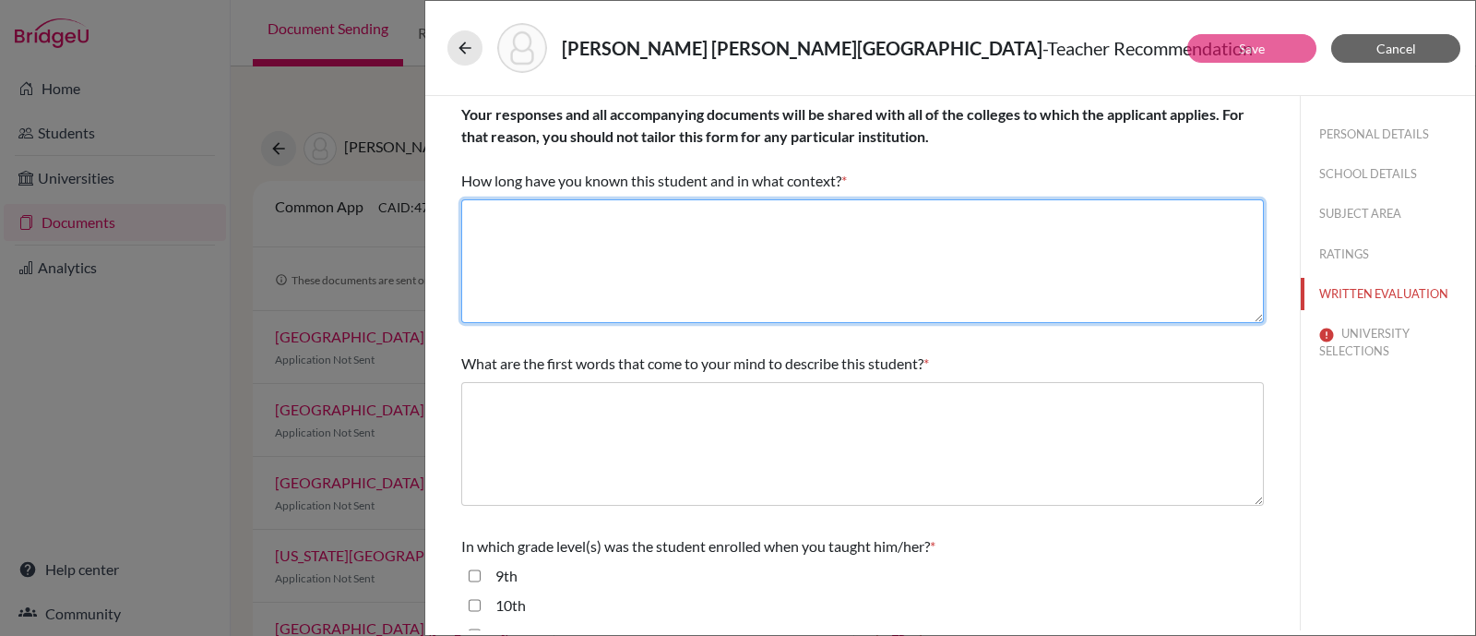
click at [634, 280] on textarea at bounding box center [862, 261] width 803 height 124
paste textarea "Since August 2024, as his teacher"
type textarea "Since August 2024, as his teacher"
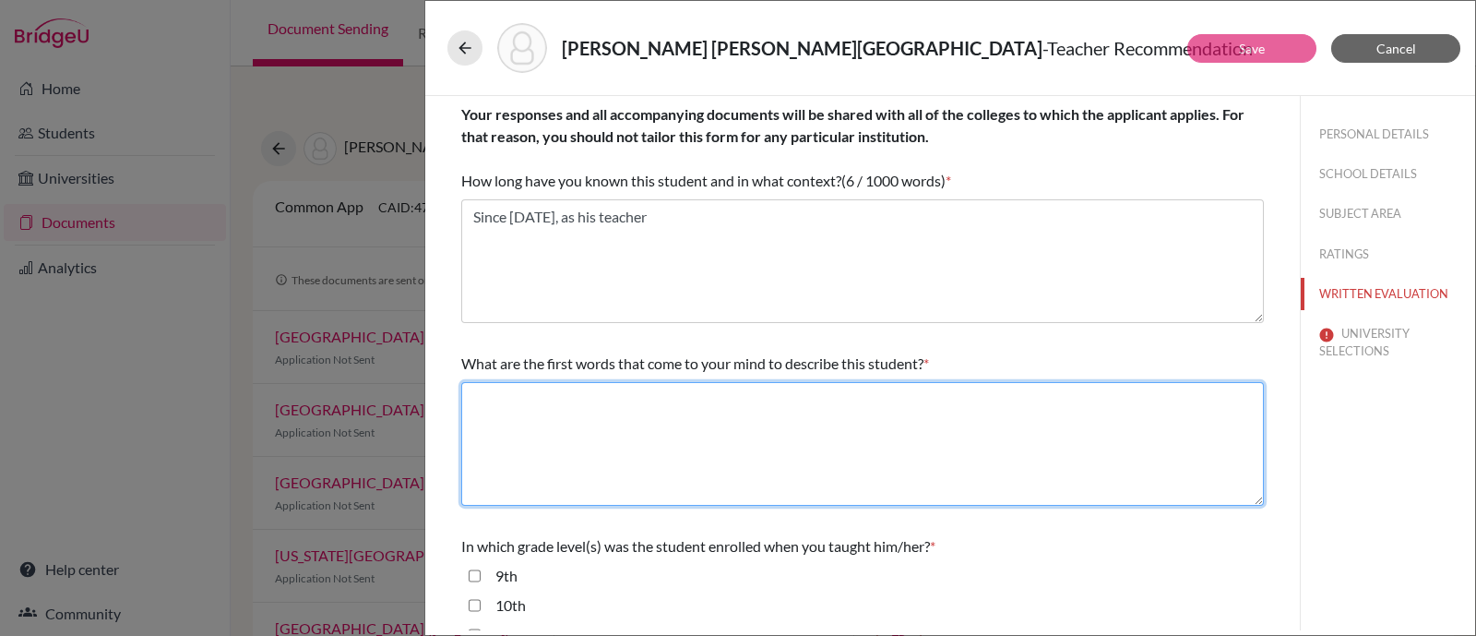
click at [649, 427] on textarea at bounding box center [862, 444] width 803 height 124
paste textarea "resilient, hard-working, kind"
type textarea "resilient, hard-working, kind"
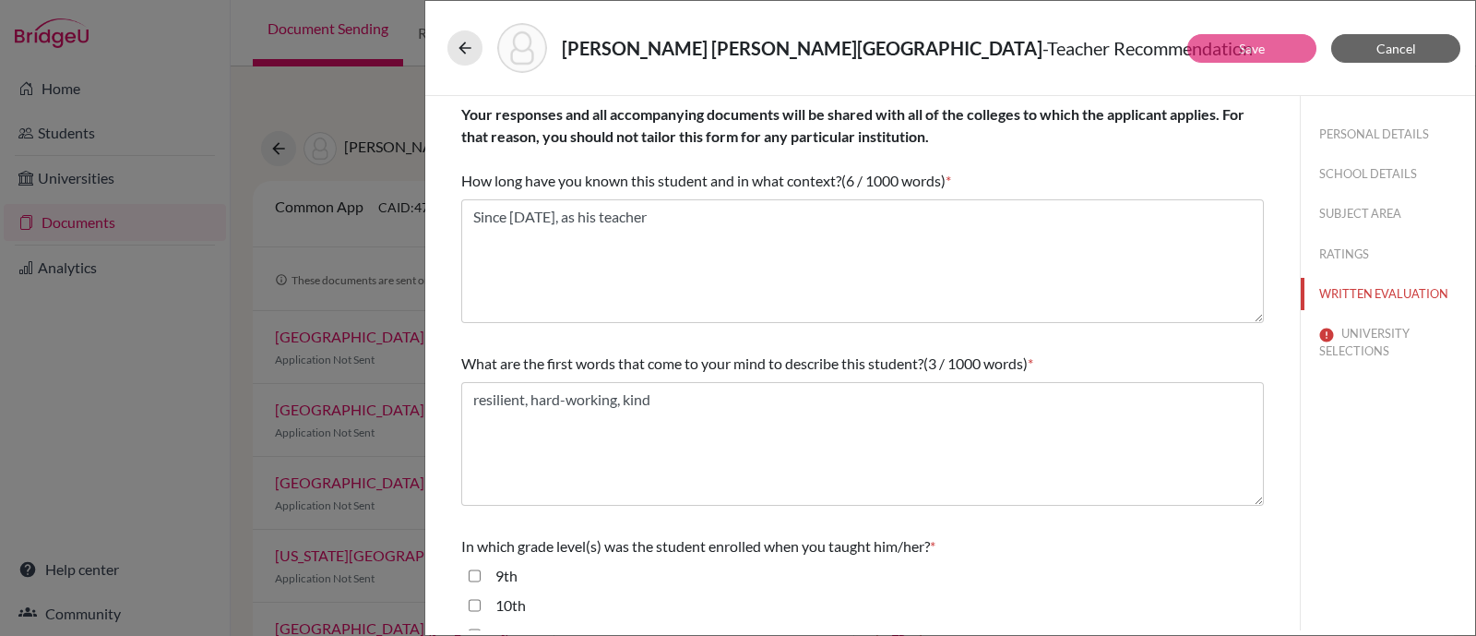
scroll to position [230, 0]
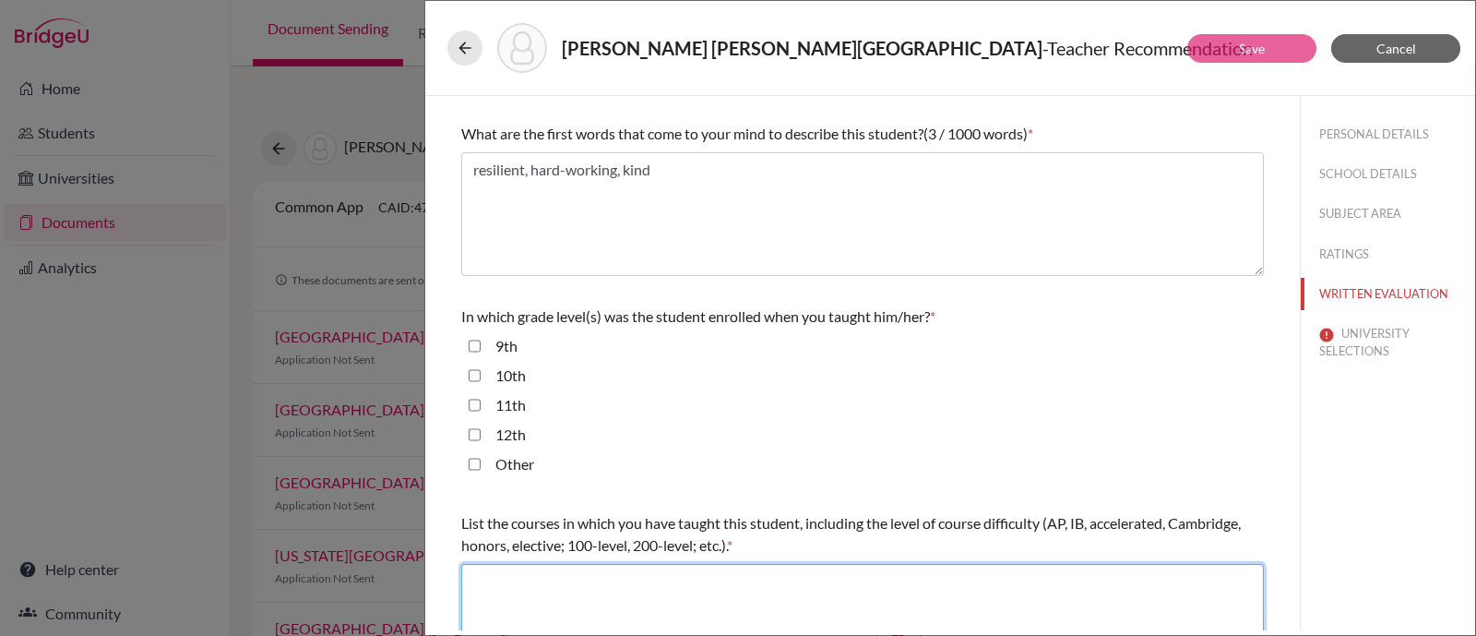
click at [619, 564] on textarea at bounding box center [862, 626] width 803 height 124
paste textarea "AP Macroeconomics"
type textarea "AP Macroeconomics"
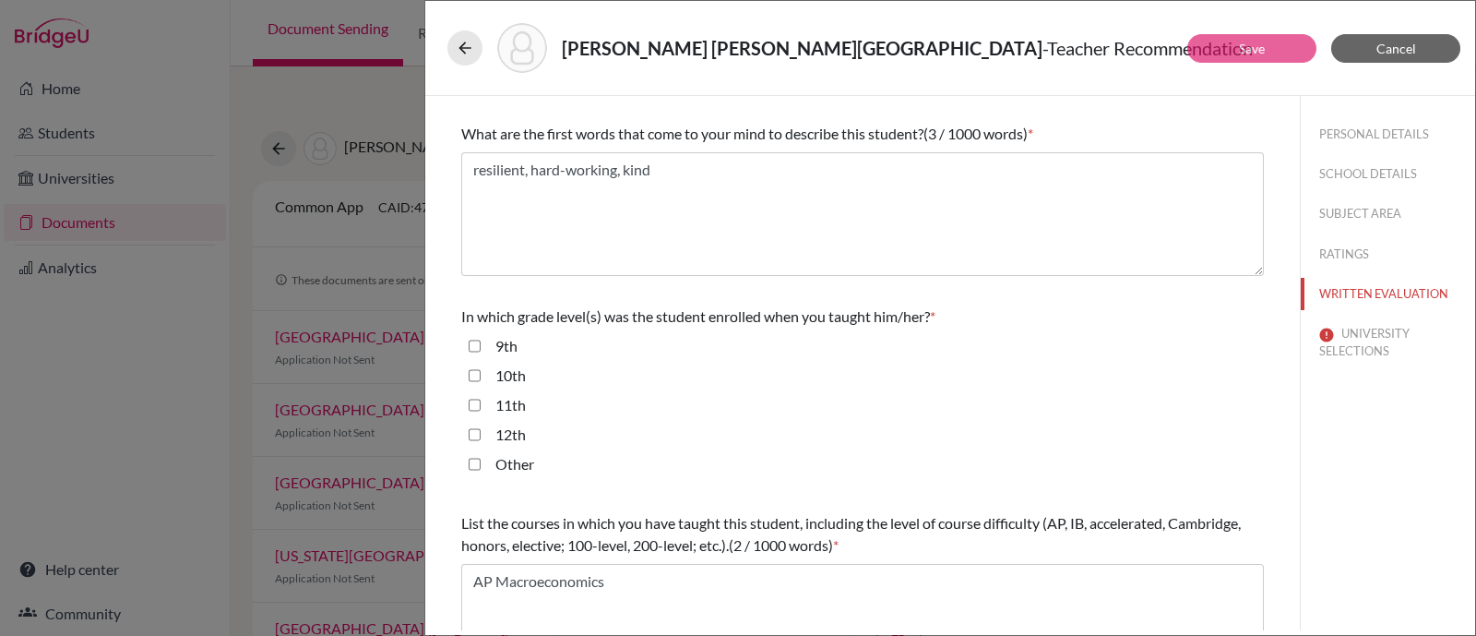
click at [473, 403] on input "11th" at bounding box center [475, 405] width 12 height 22
checkbox input "true"
click at [1327, 349] on button "UNIVERSITY SELECTIONS" at bounding box center [1388, 342] width 174 height 50
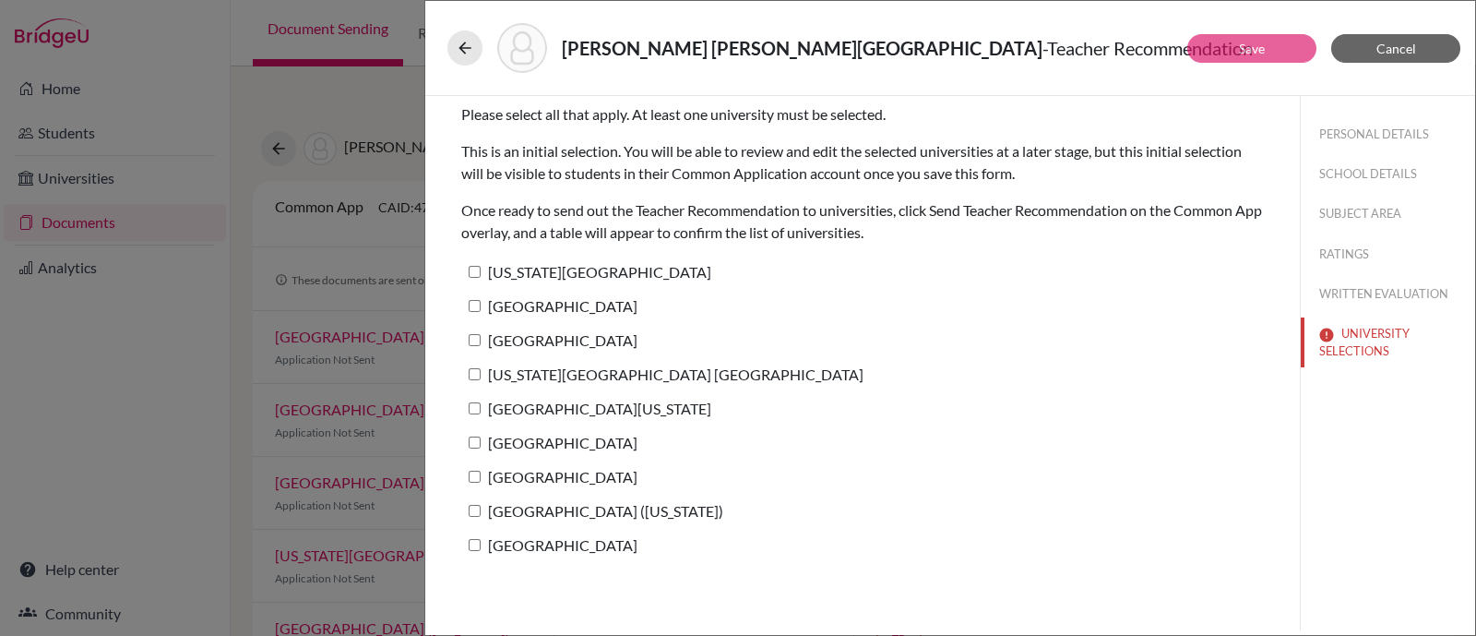
click at [473, 270] on input "[US_STATE][GEOGRAPHIC_DATA]" at bounding box center [475, 272] width 12 height 12
checkbox input "true"
click at [1347, 256] on button "RATINGS" at bounding box center [1388, 254] width 174 height 32
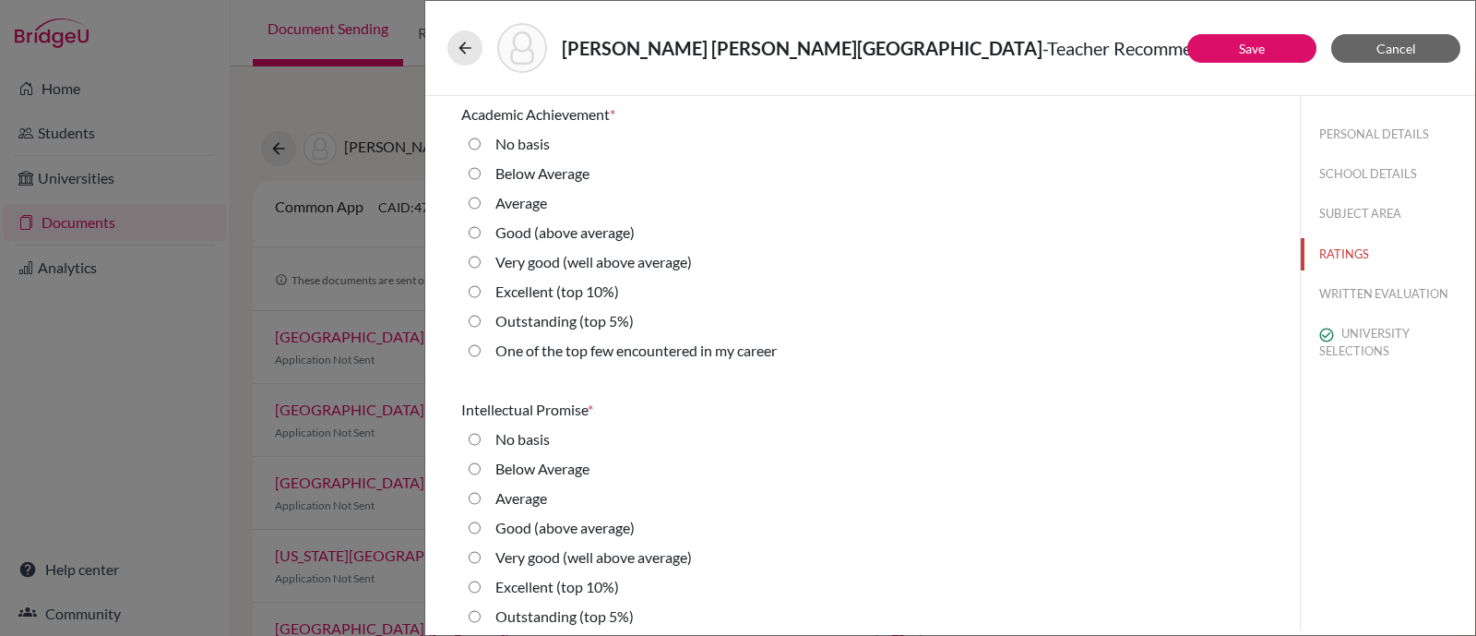
click at [595, 222] on label "Good (above average)" at bounding box center [564, 232] width 139 height 22
click at [481, 222] on average\) "Good (above average)" at bounding box center [475, 232] width 12 height 22
radio average\) "true"
click at [563, 554] on label "Very good (well above average)" at bounding box center [593, 557] width 197 height 22
click at [481, 554] on average\) "Very good (well above average)" at bounding box center [475, 557] width 12 height 22
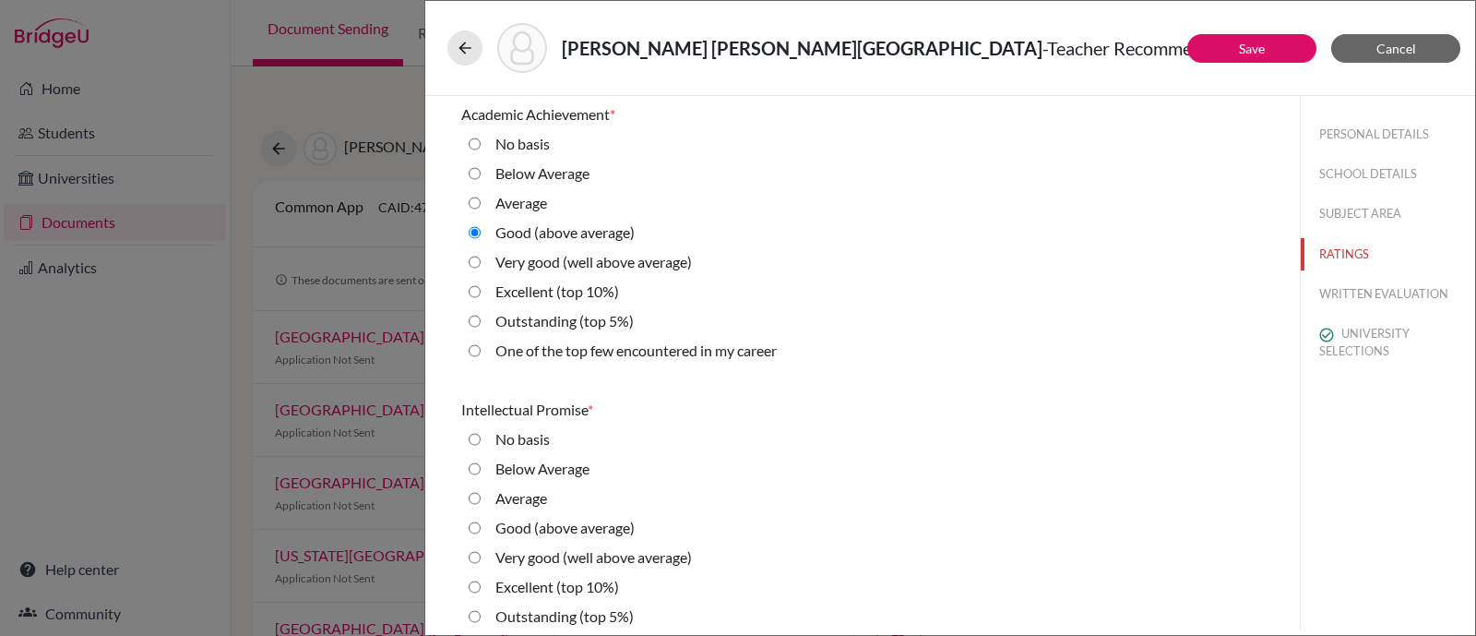
radio average\) "true"
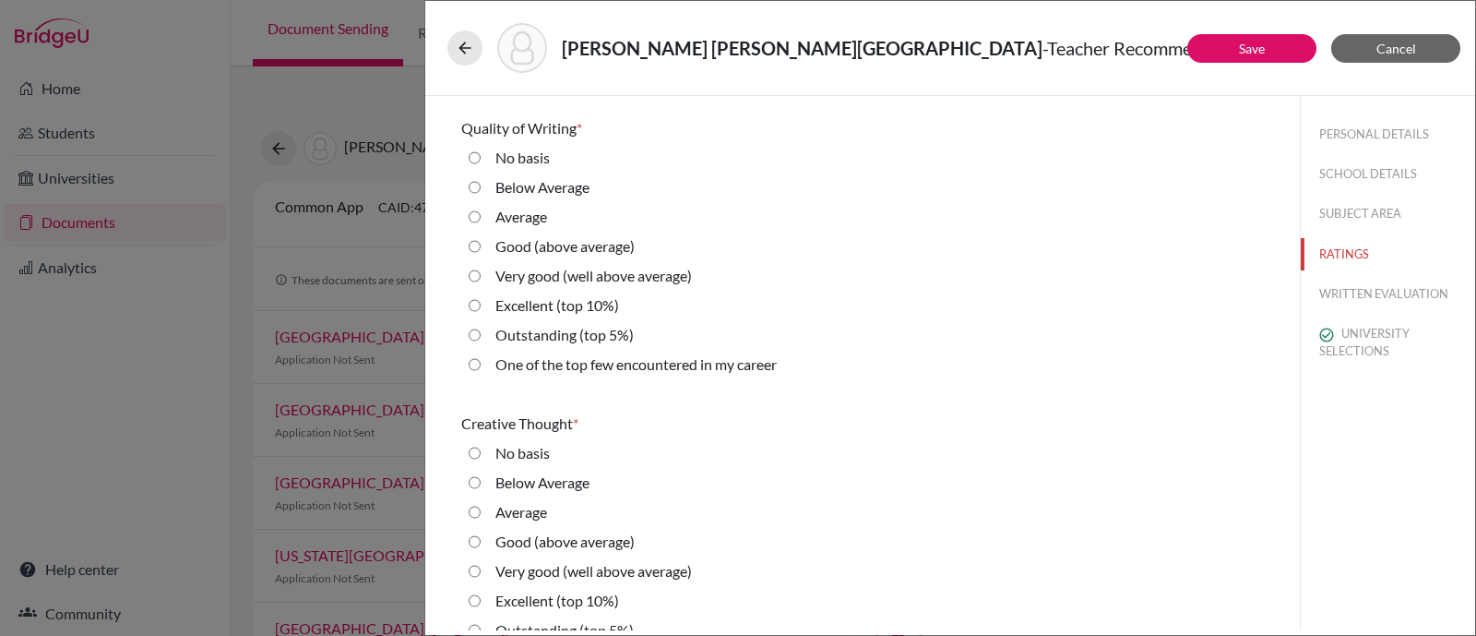
scroll to position [692, 0]
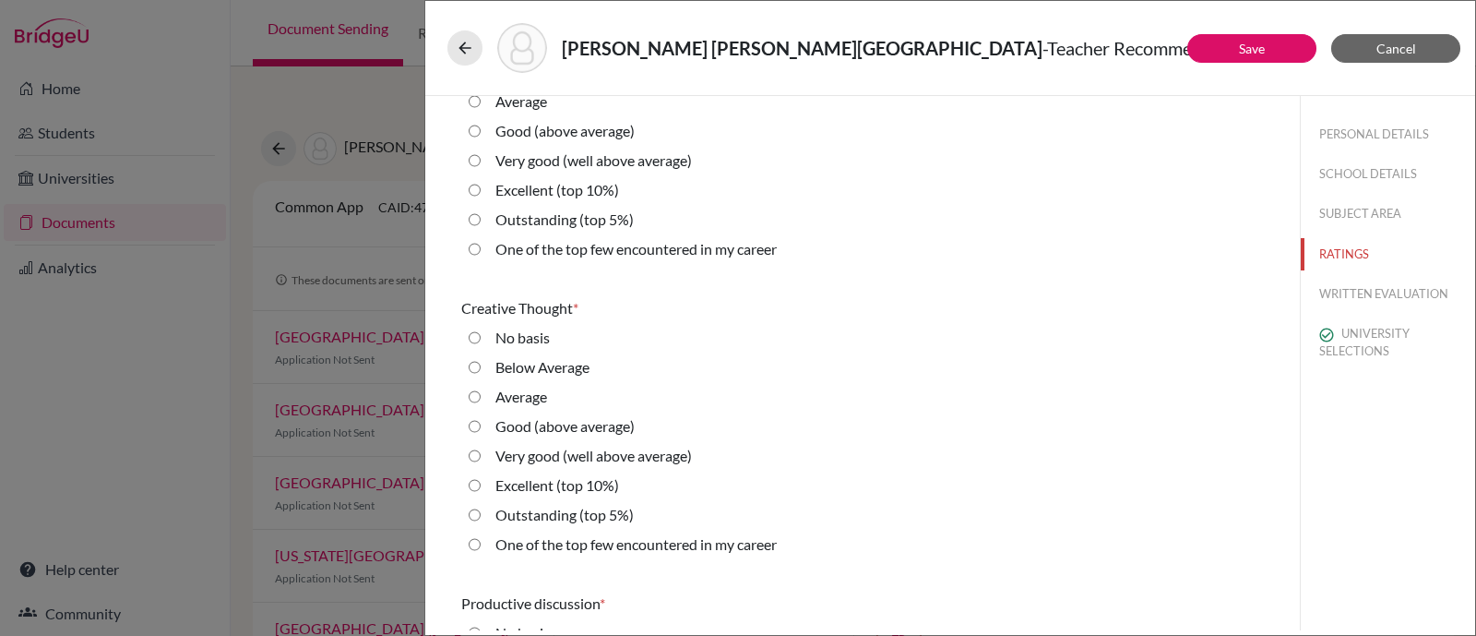
click at [555, 160] on label "Very good (well above average)" at bounding box center [593, 160] width 197 height 22
click at [481, 160] on average\) "Very good (well above average)" at bounding box center [475, 160] width 12 height 22
radio average\) "true"
click at [506, 453] on label "Very good (well above average)" at bounding box center [593, 456] width 197 height 22
click at [481, 453] on average\) "Very good (well above average)" at bounding box center [475, 456] width 12 height 22
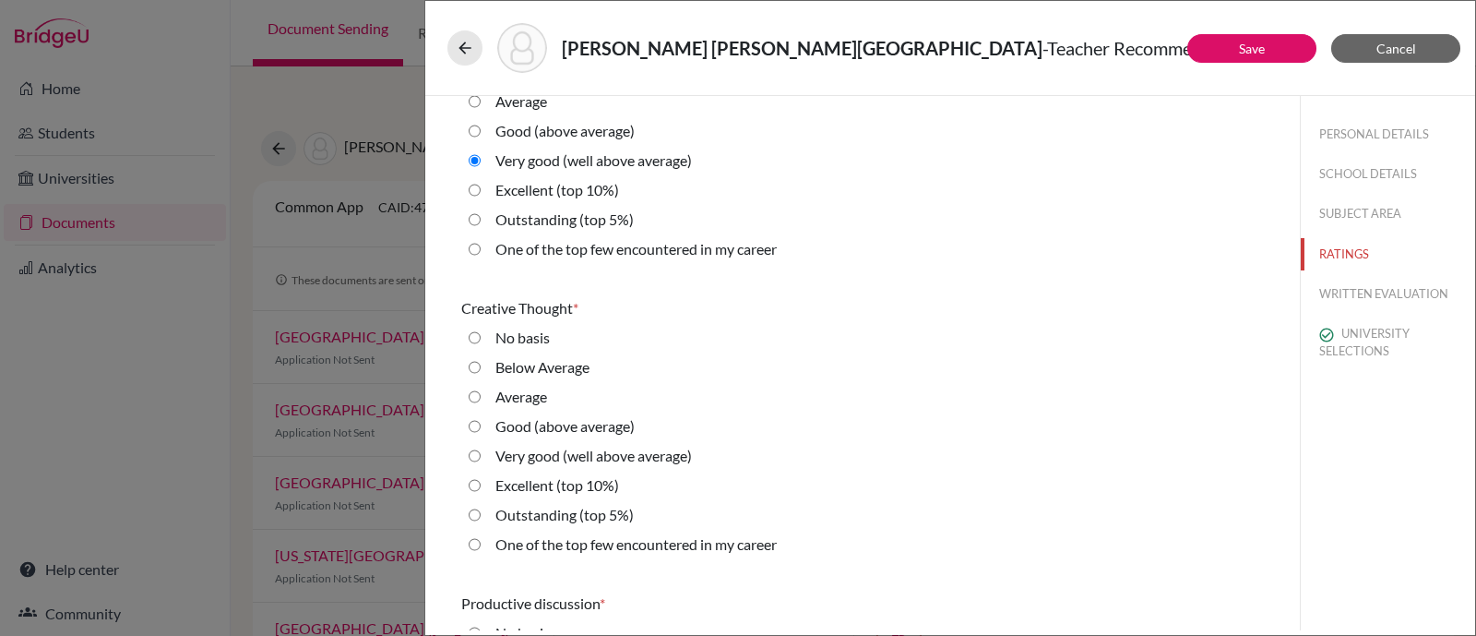
radio average\) "true"
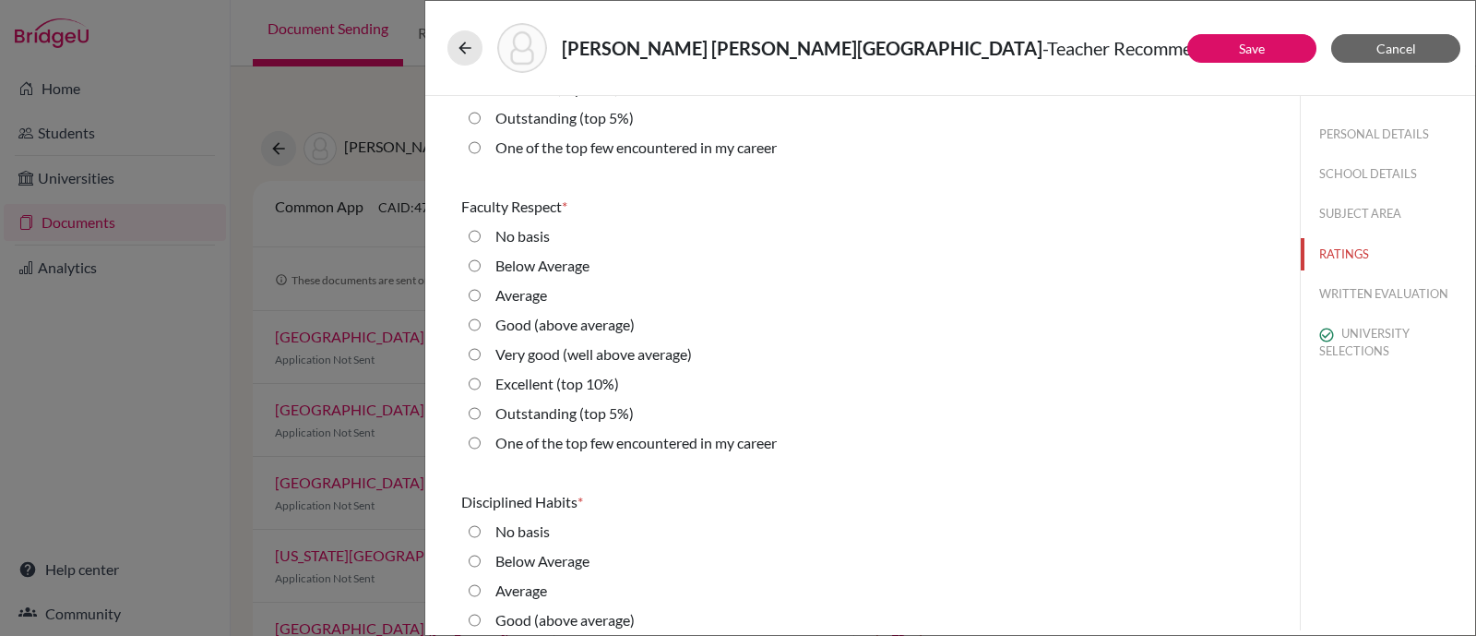
scroll to position [1269, 0]
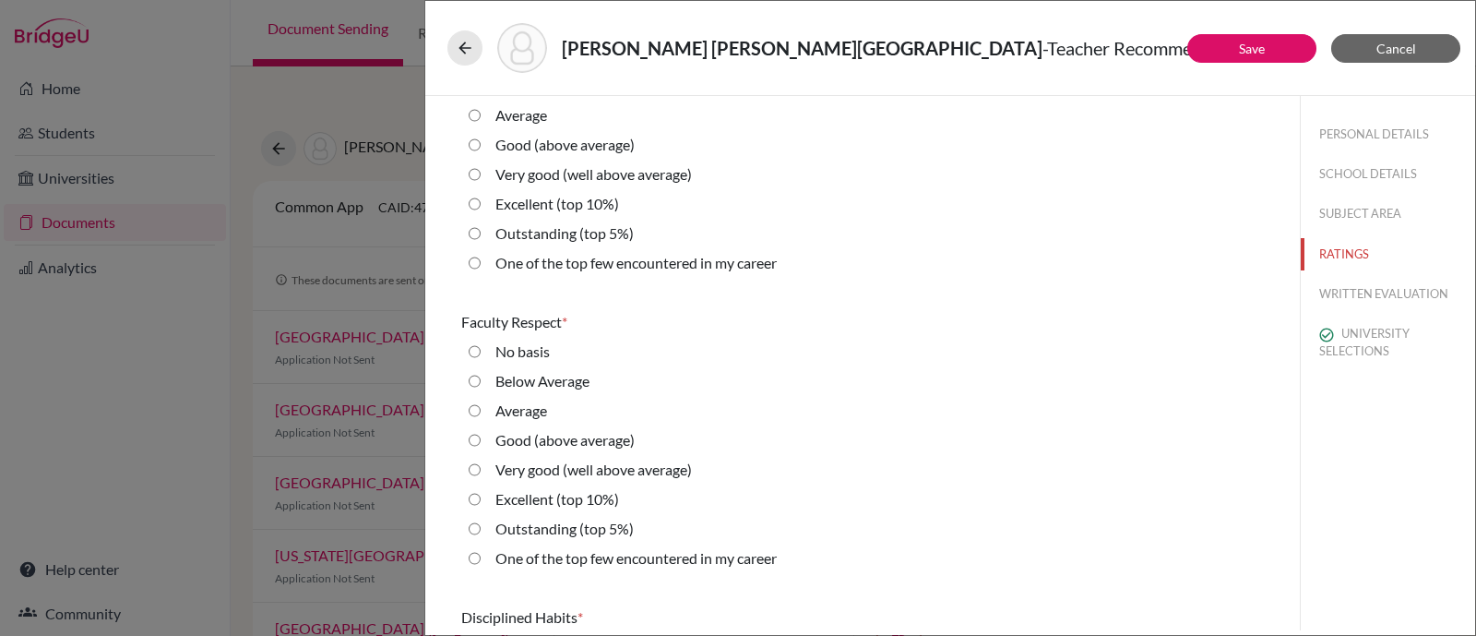
click at [576, 170] on label "Very good (well above average)" at bounding box center [593, 174] width 197 height 22
click at [481, 170] on average\) "Very good (well above average)" at bounding box center [475, 174] width 12 height 22
radio average\) "true"
click at [524, 468] on label "Very good (well above average)" at bounding box center [593, 470] width 197 height 22
click at [481, 468] on average\) "Very good (well above average)" at bounding box center [475, 470] width 12 height 22
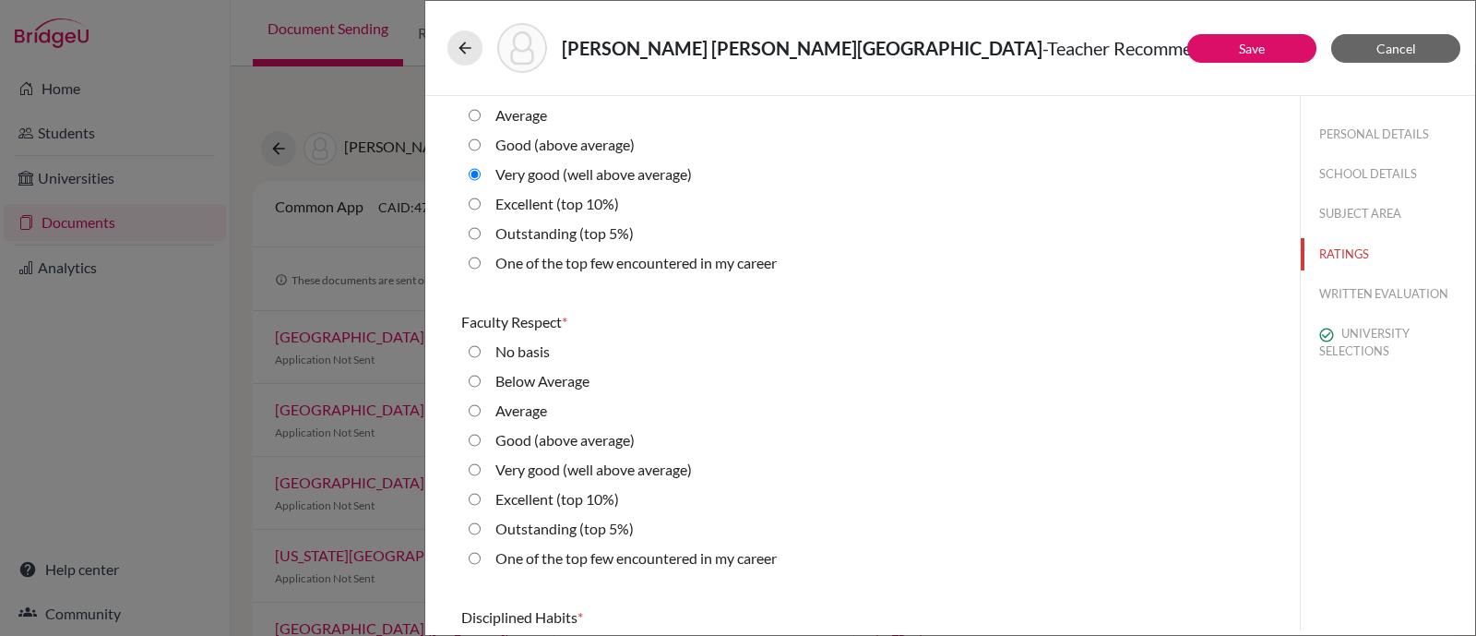
radio average\) "true"
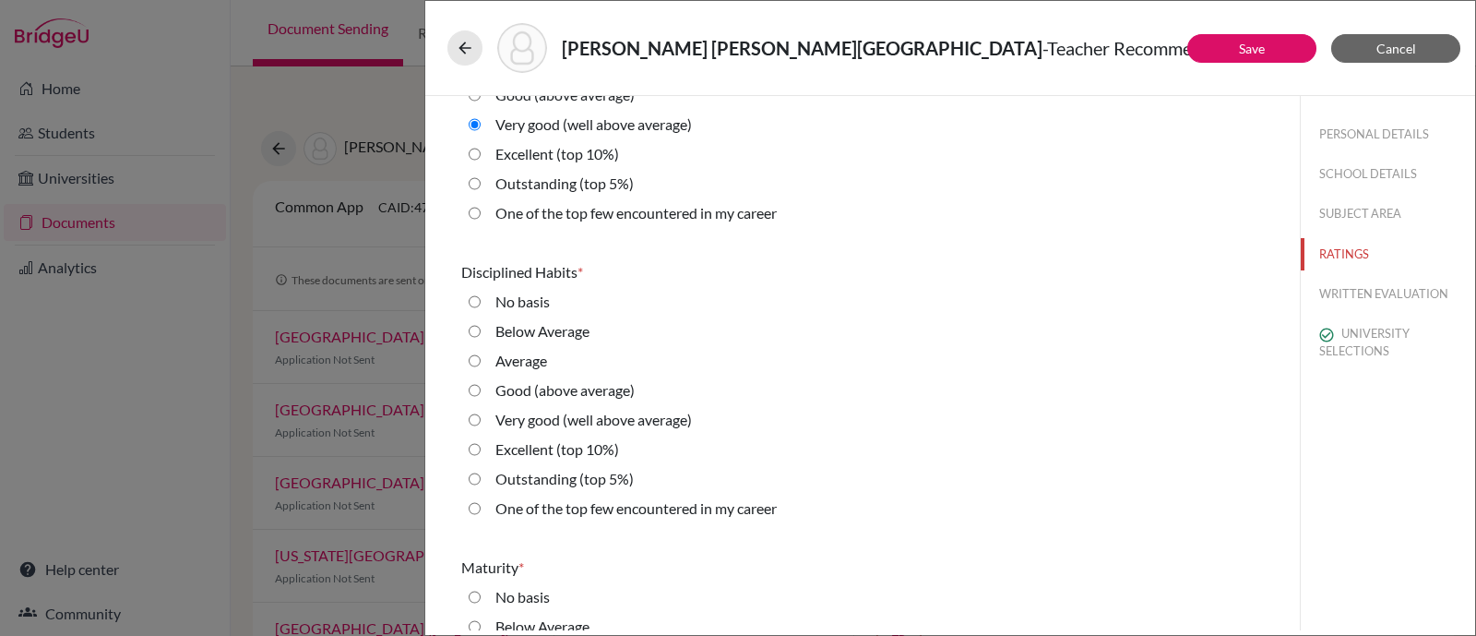
scroll to position [1729, 0]
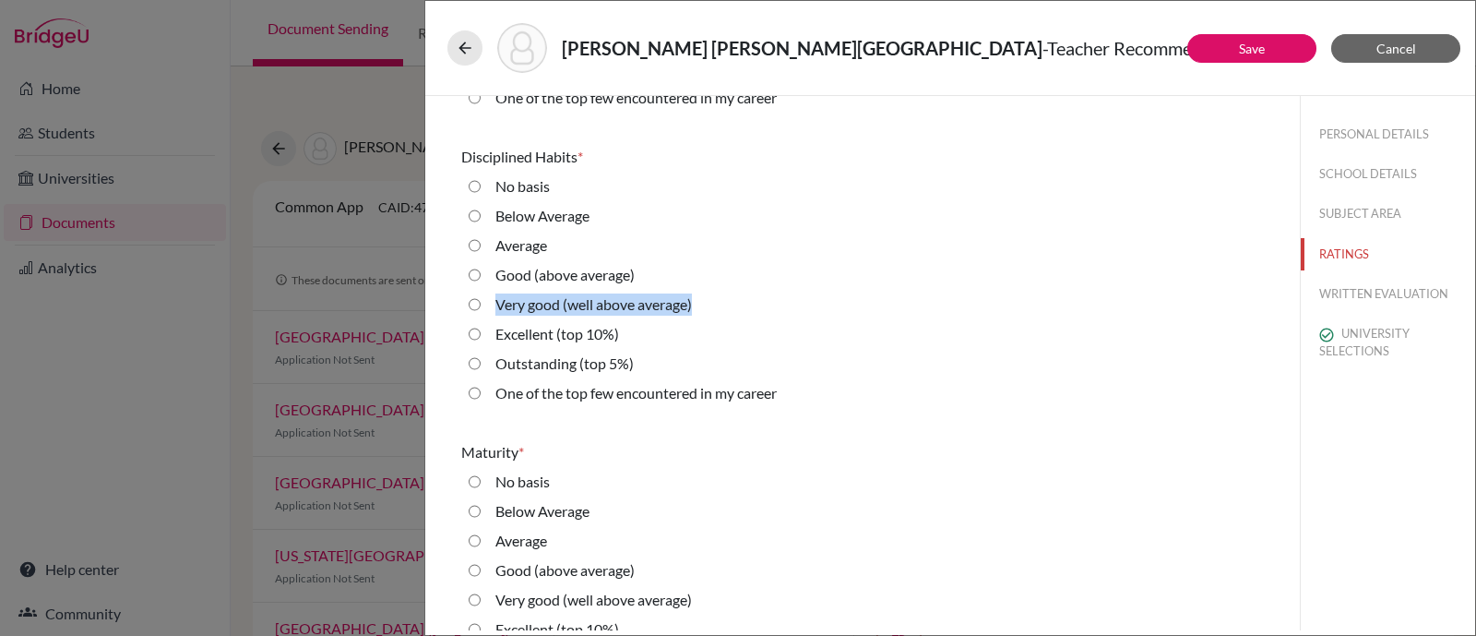
click at [492, 319] on fieldset "No basis Below Average Average Good (above average) Very good (well above avera…" at bounding box center [862, 293] width 803 height 236
click at [532, 323] on label "Excellent (top 10%)" at bounding box center [557, 334] width 124 height 22
click at [481, 323] on 10\%\) "Excellent (top 10%)" at bounding box center [475, 334] width 12 height 22
radio 10\%\) "true"
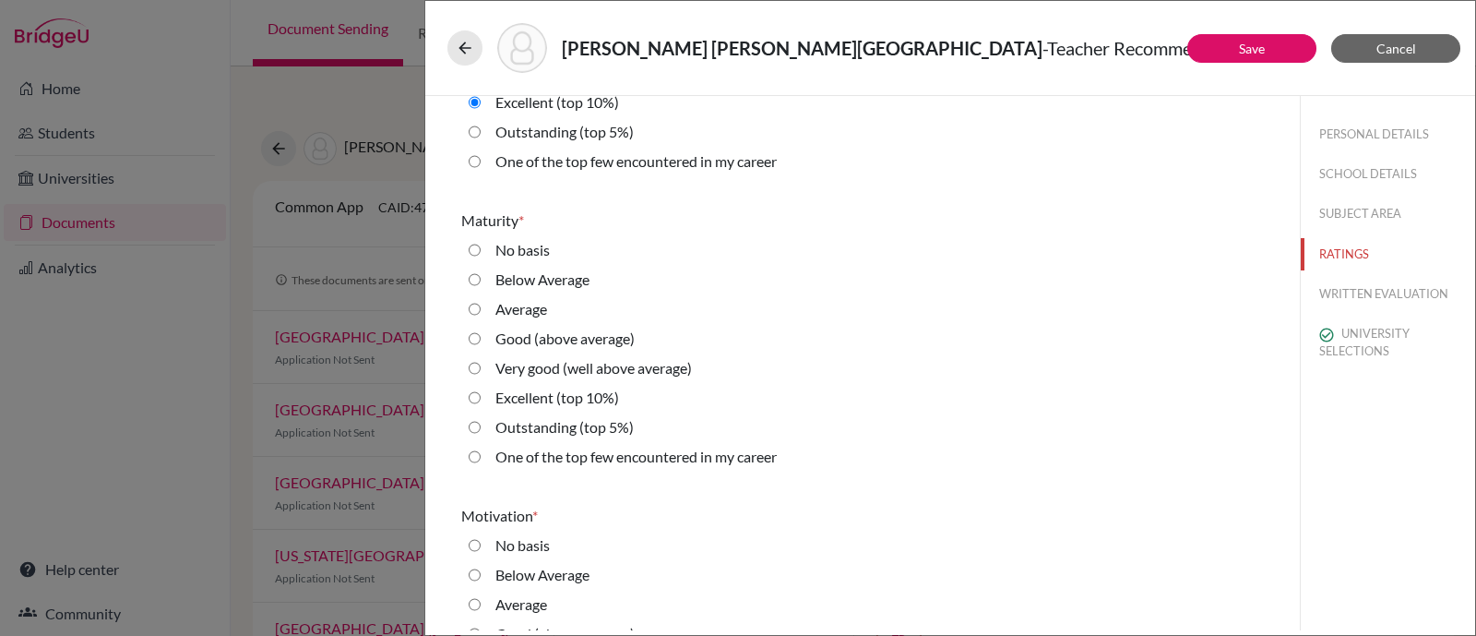
click at [535, 392] on label "Excellent (top 10%)" at bounding box center [557, 398] width 124 height 22
click at [481, 392] on 10\%\) "Excellent (top 10%)" at bounding box center [475, 398] width 12 height 22
radio 10\%\) "true"
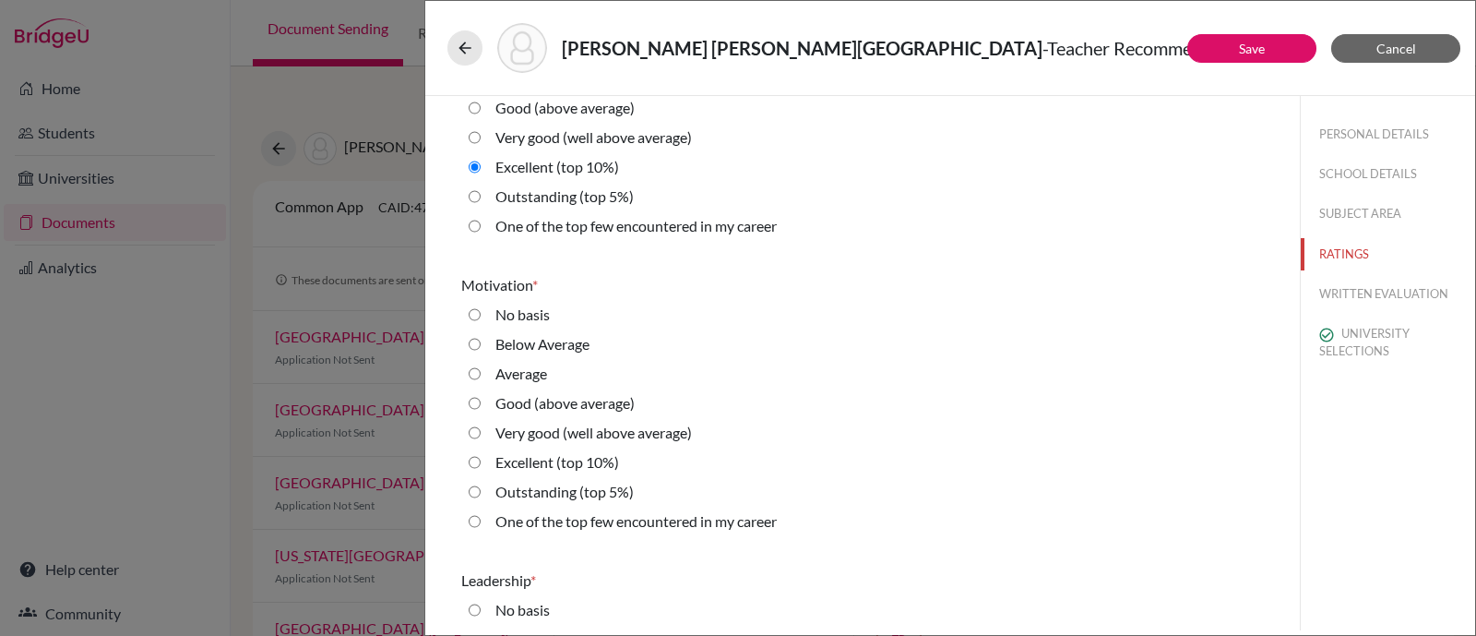
click at [538, 461] on label "Excellent (top 10%)" at bounding box center [557, 462] width 124 height 22
click at [481, 461] on 10\%\) "Excellent (top 10%)" at bounding box center [475, 462] width 12 height 22
radio 10\%\) "true"
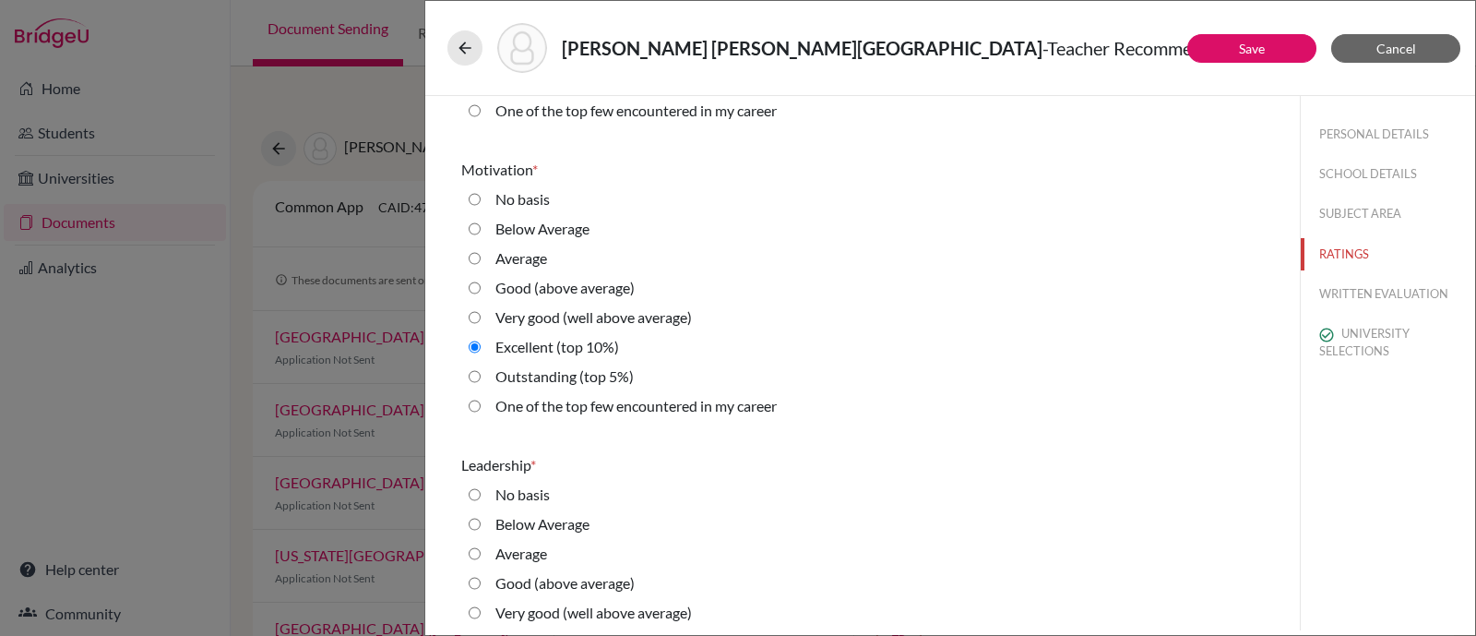
scroll to position [2537, 0]
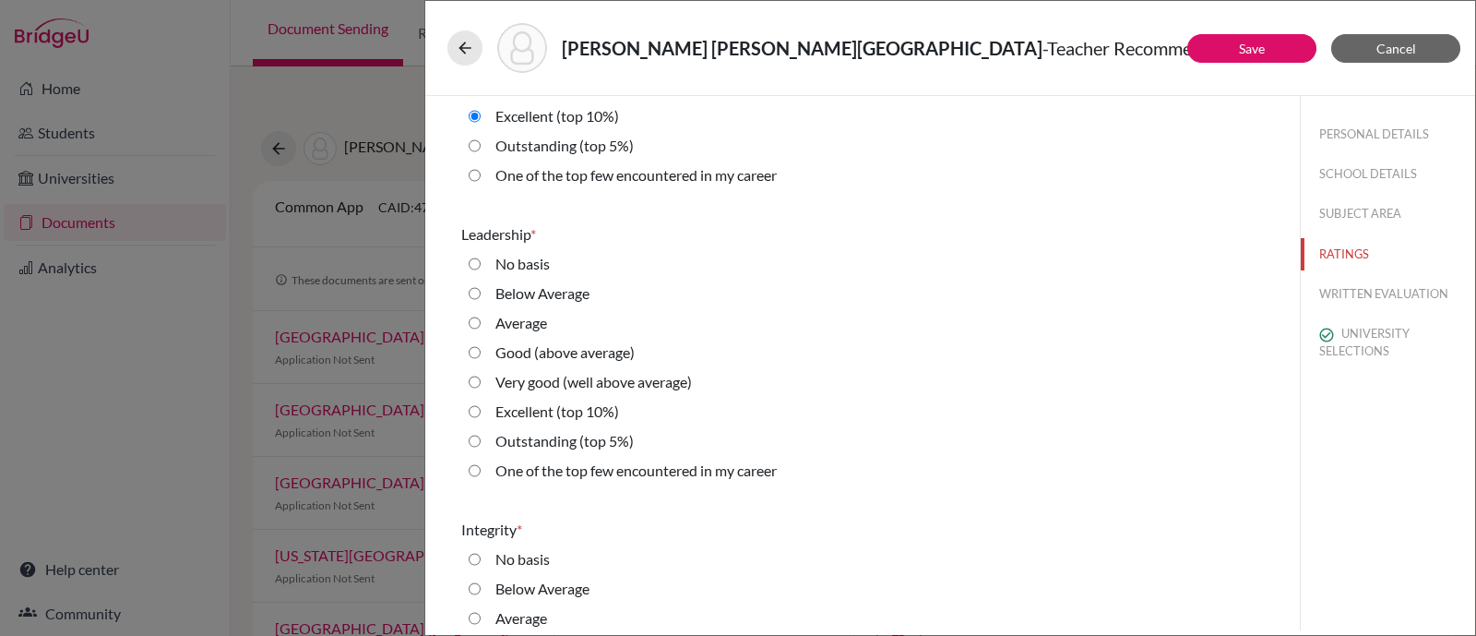
click at [543, 376] on label "Very good (well above average)" at bounding box center [593, 382] width 197 height 22
click at [481, 376] on average\) "Very good (well above average)" at bounding box center [475, 382] width 12 height 22
radio average\) "true"
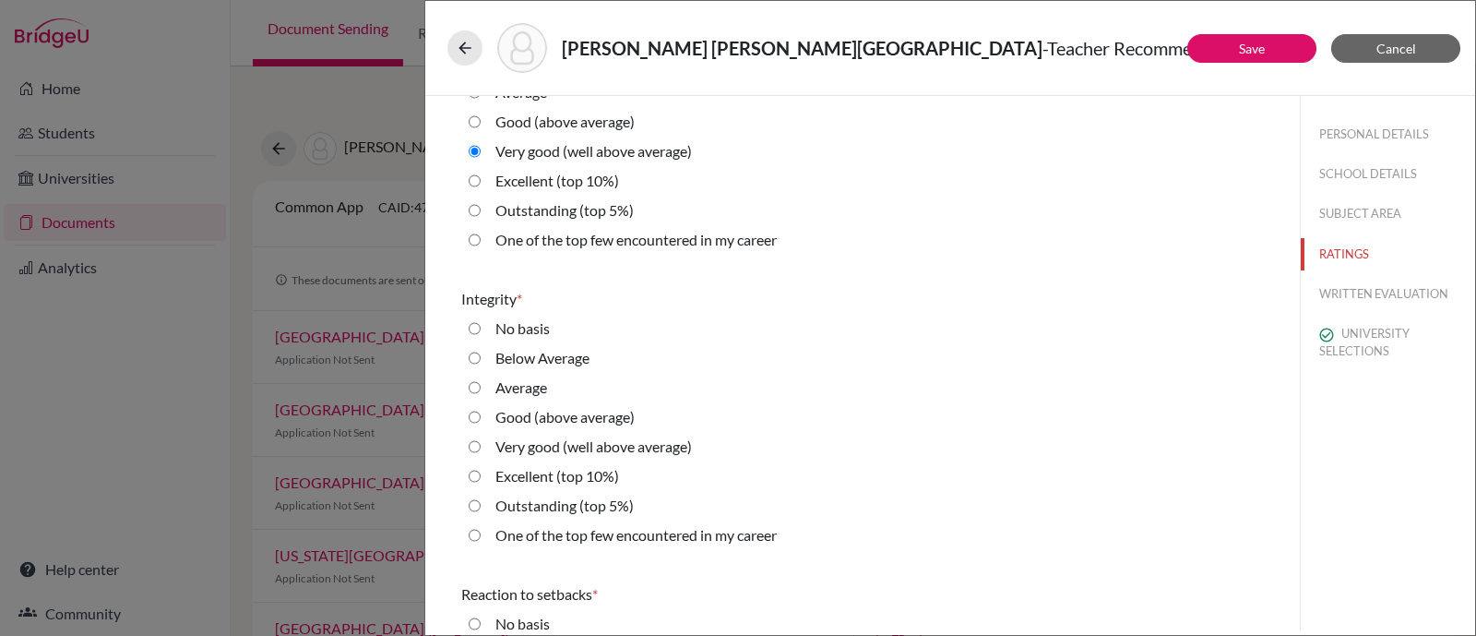
click at [540, 471] on label "Excellent (top 10%)" at bounding box center [557, 476] width 124 height 22
click at [481, 471] on 10\%\) "Excellent (top 10%)" at bounding box center [475, 476] width 12 height 22
radio 10\%\) "true"
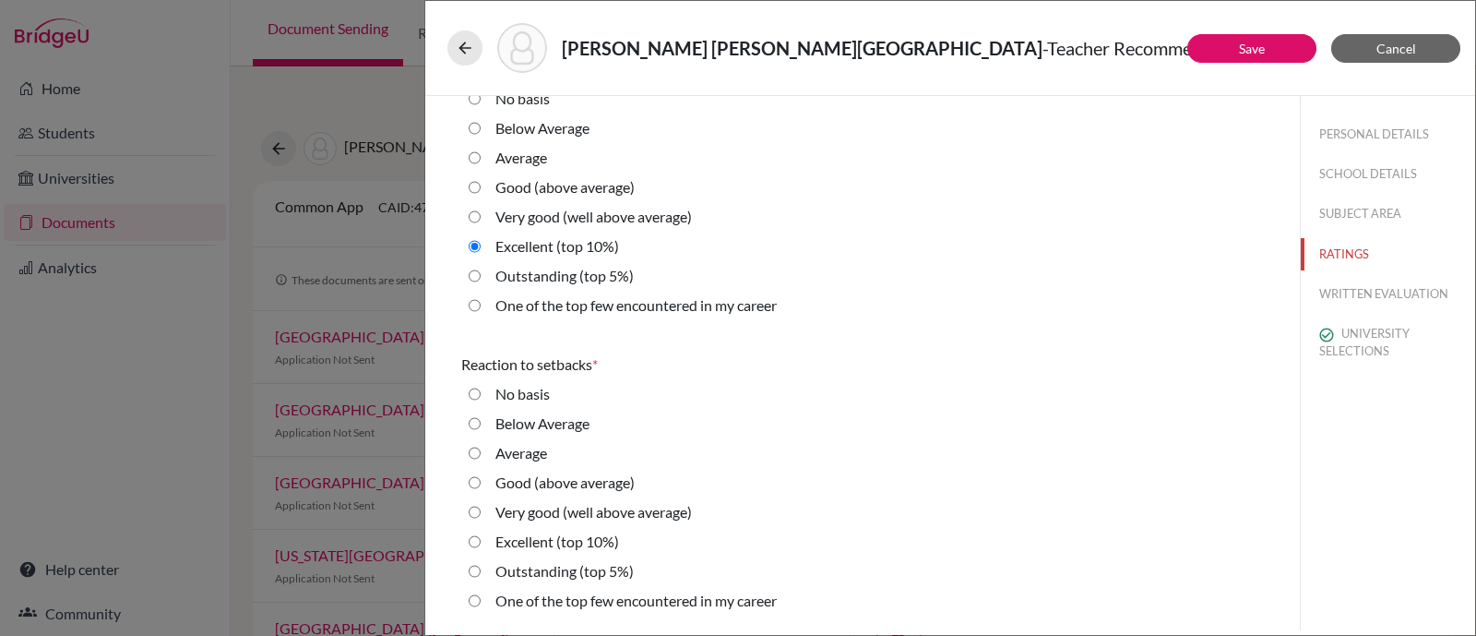
scroll to position [3113, 0]
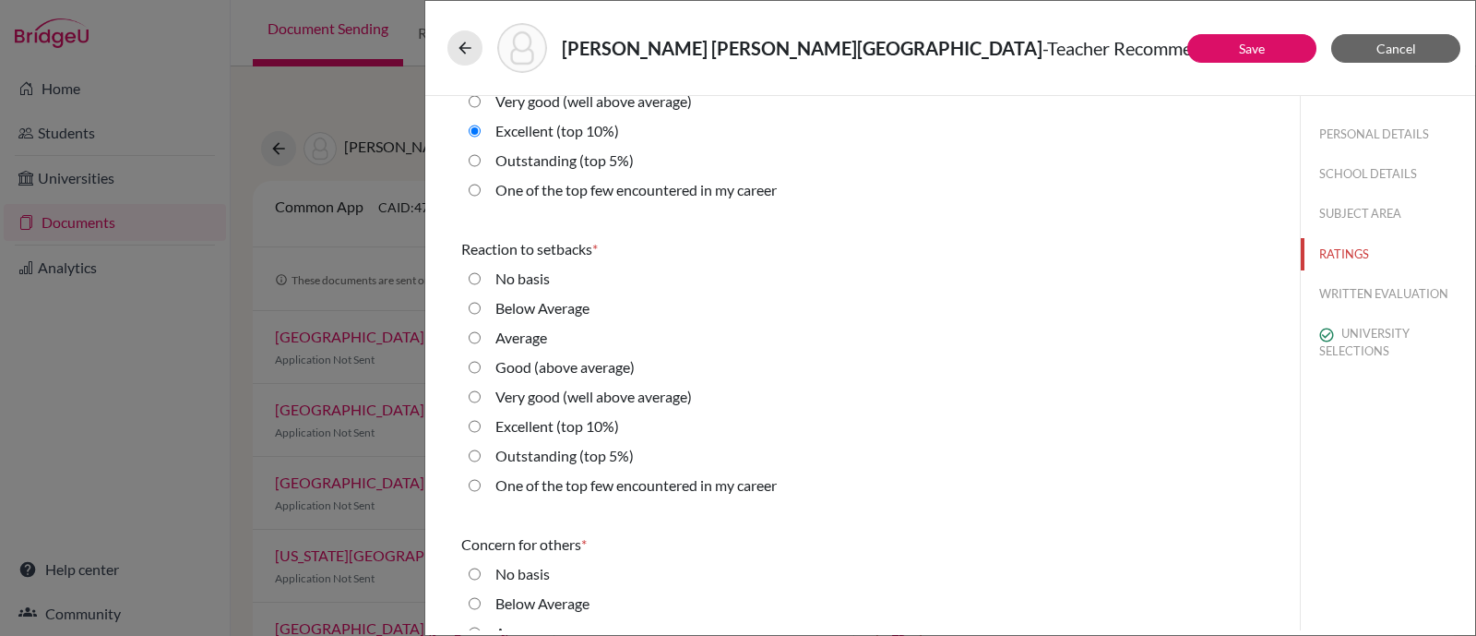
click at [543, 449] on label "Outstanding (top 5%)" at bounding box center [564, 456] width 138 height 22
click at [481, 449] on 5\%\) "Outstanding (top 5%)" at bounding box center [475, 456] width 12 height 22
radio 5\%\) "true"
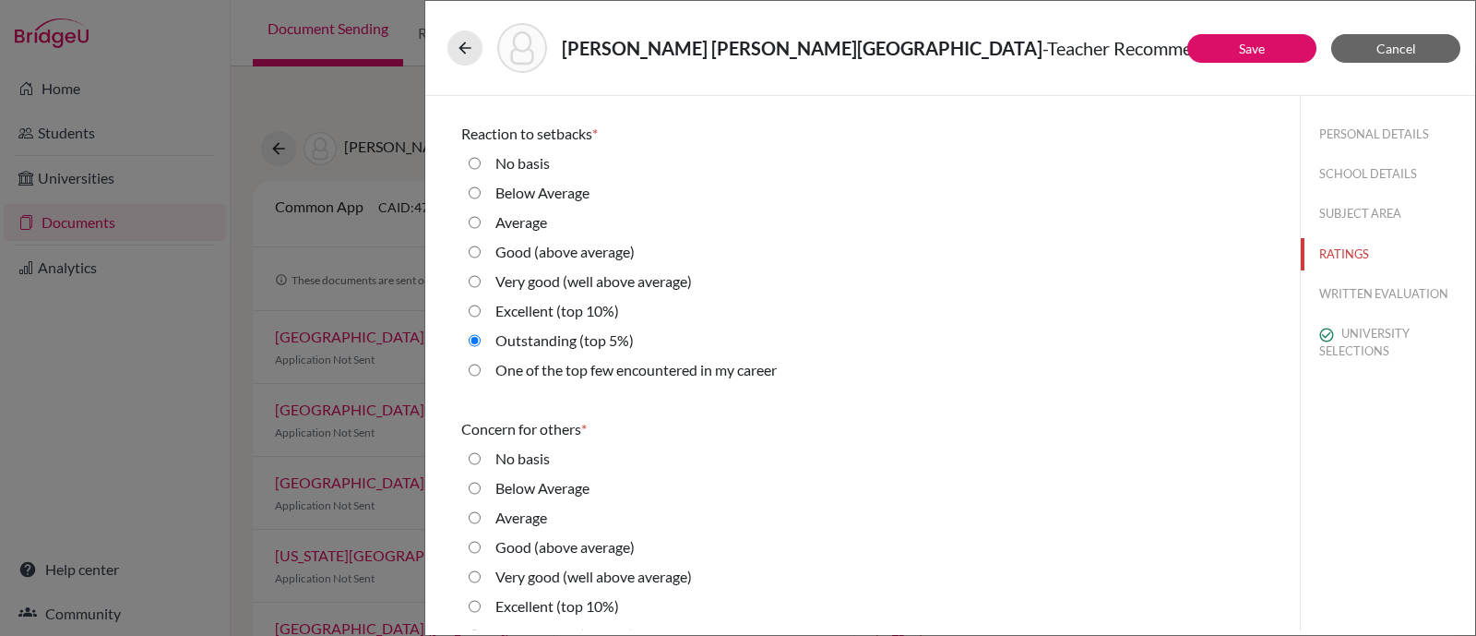
scroll to position [3459, 0]
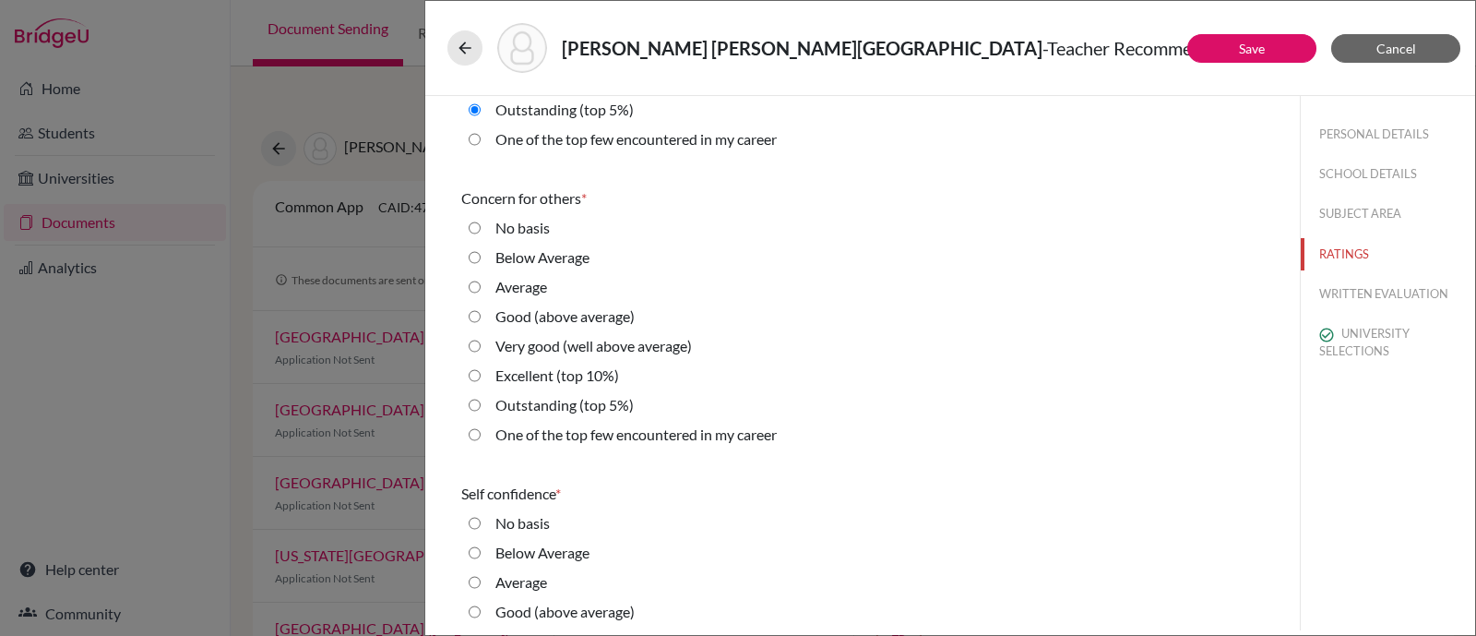
click at [557, 368] on label "Excellent (top 10%)" at bounding box center [557, 375] width 124 height 22
click at [481, 368] on 10\%\) "Excellent (top 10%)" at bounding box center [475, 375] width 12 height 22
radio 10\%\) "true"
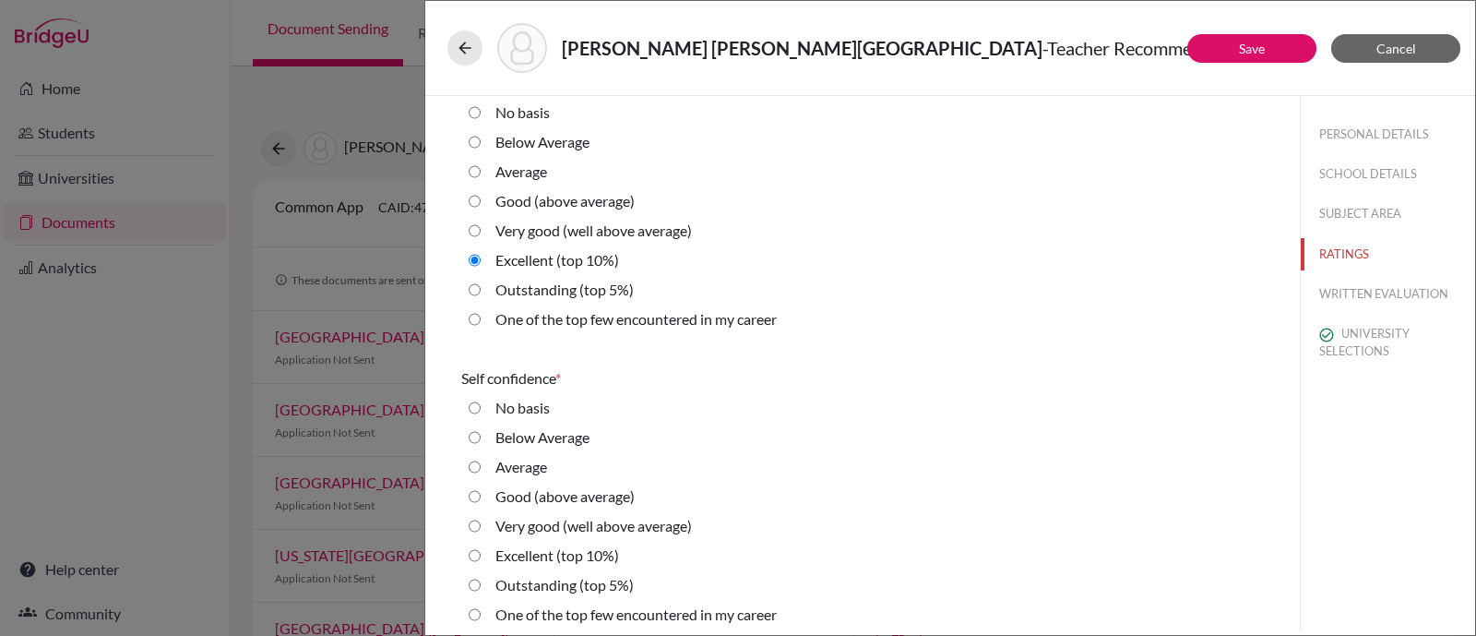
click at [550, 522] on label "Very good (well above average)" at bounding box center [593, 526] width 197 height 22
click at [481, 522] on average\) "Very good (well above average)" at bounding box center [475, 526] width 12 height 22
radio average\) "true"
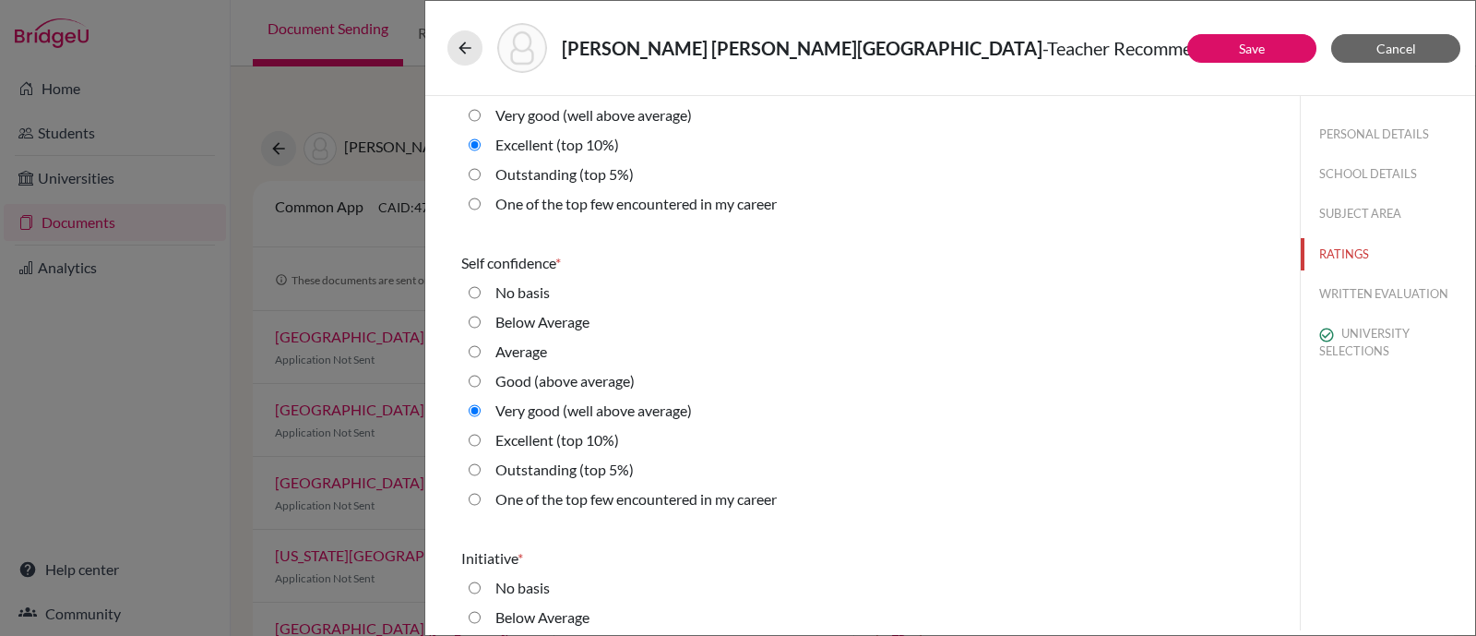
scroll to position [3806, 0]
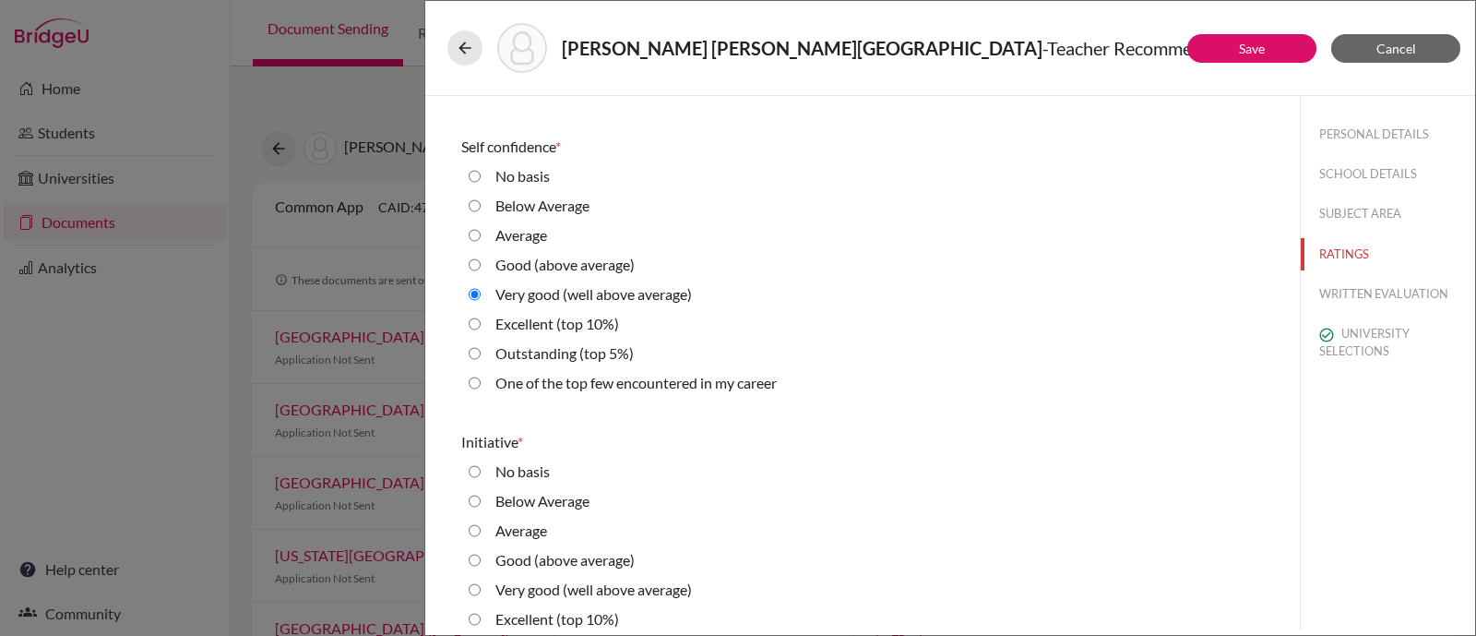
click at [507, 573] on label "Excellent (top 10%)" at bounding box center [557, 619] width 124 height 22
click at [481, 573] on 10\%\) "Excellent (top 10%)" at bounding box center [475, 619] width 12 height 22
radio 10\%\) "true"
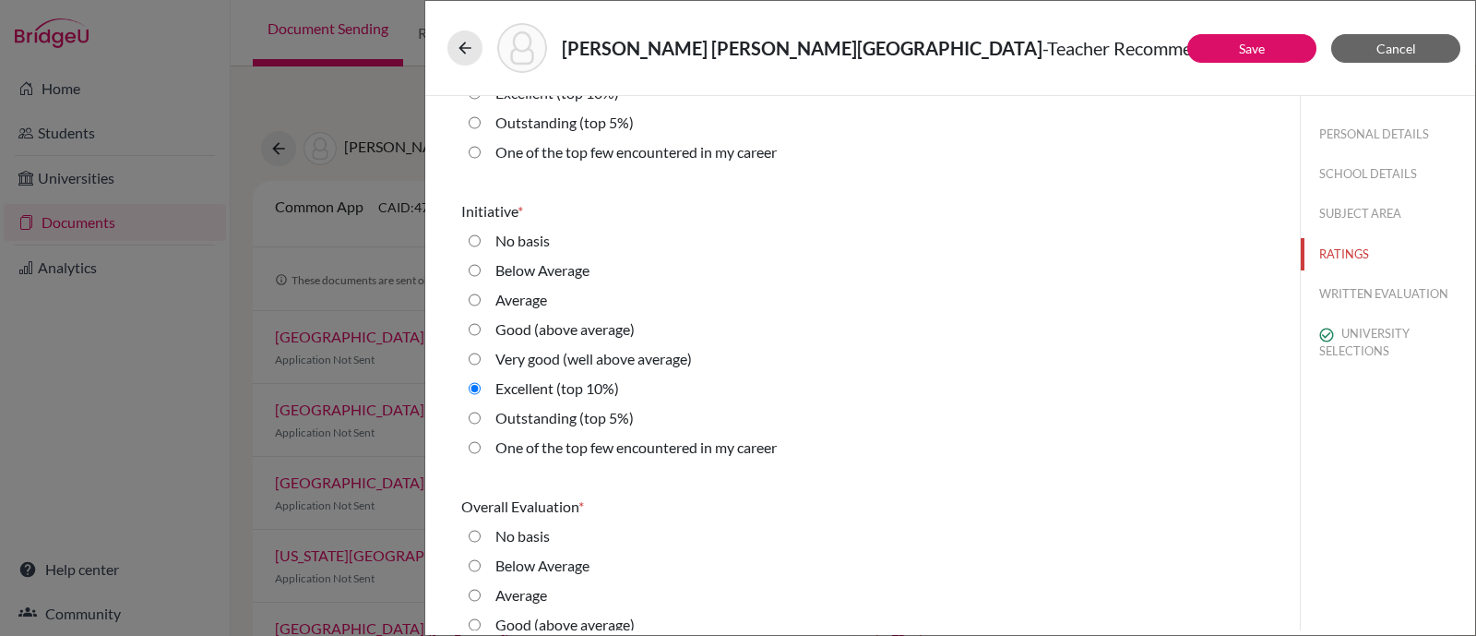
scroll to position [4152, 0]
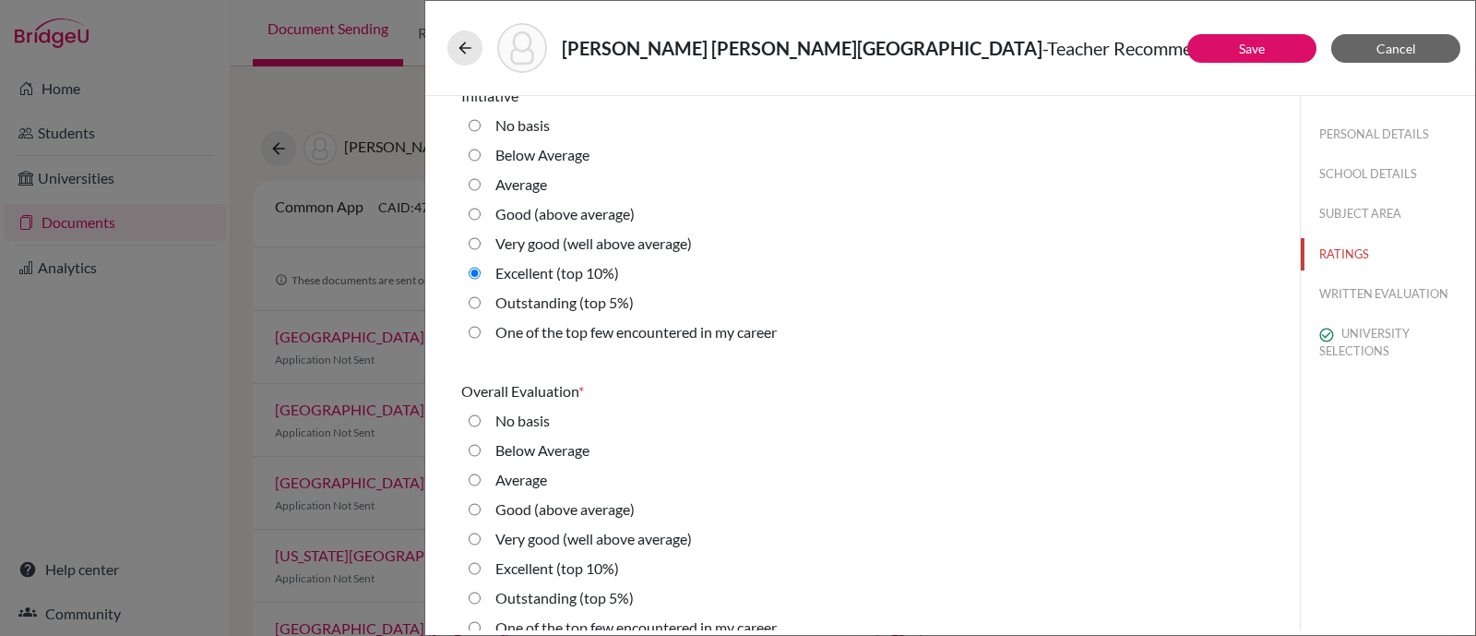
click at [522, 536] on label "Very good (well above average)" at bounding box center [593, 539] width 197 height 22
click at [481, 536] on average\) "Very good (well above average)" at bounding box center [475, 539] width 12 height 22
radio average\) "true"
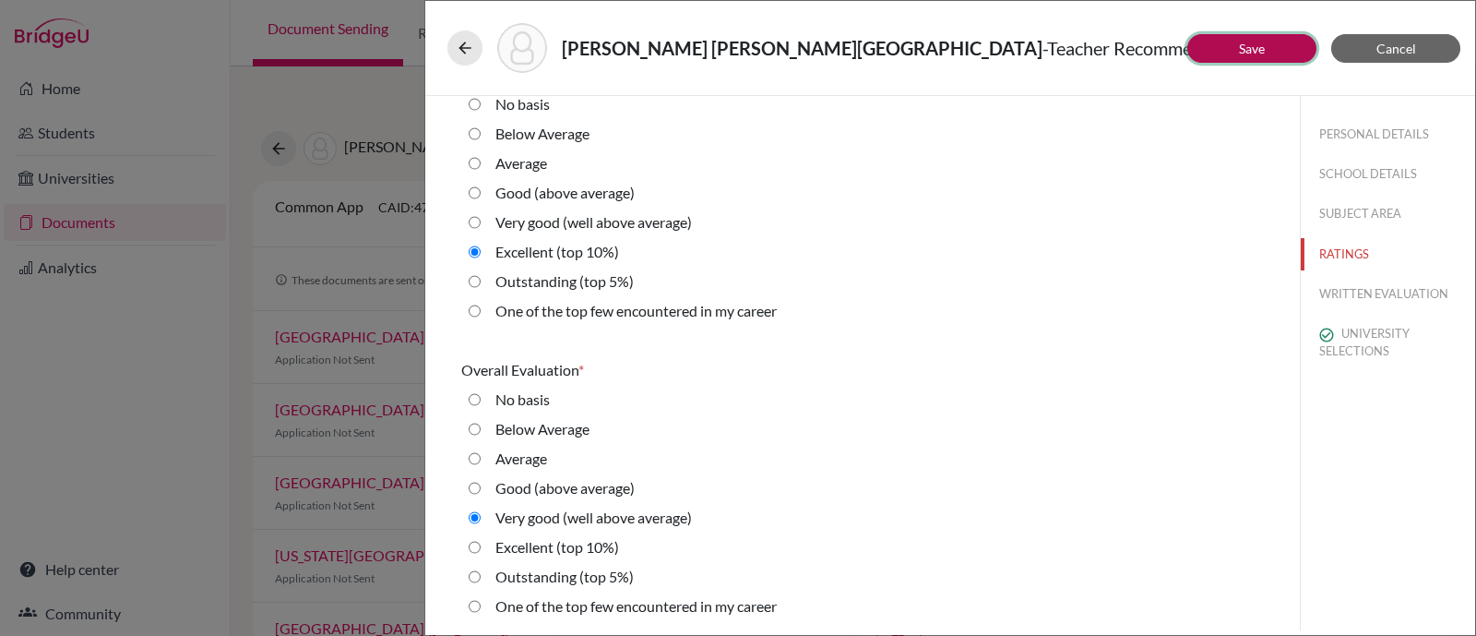
click at [1218, 50] on button "Save" at bounding box center [1252, 48] width 129 height 29
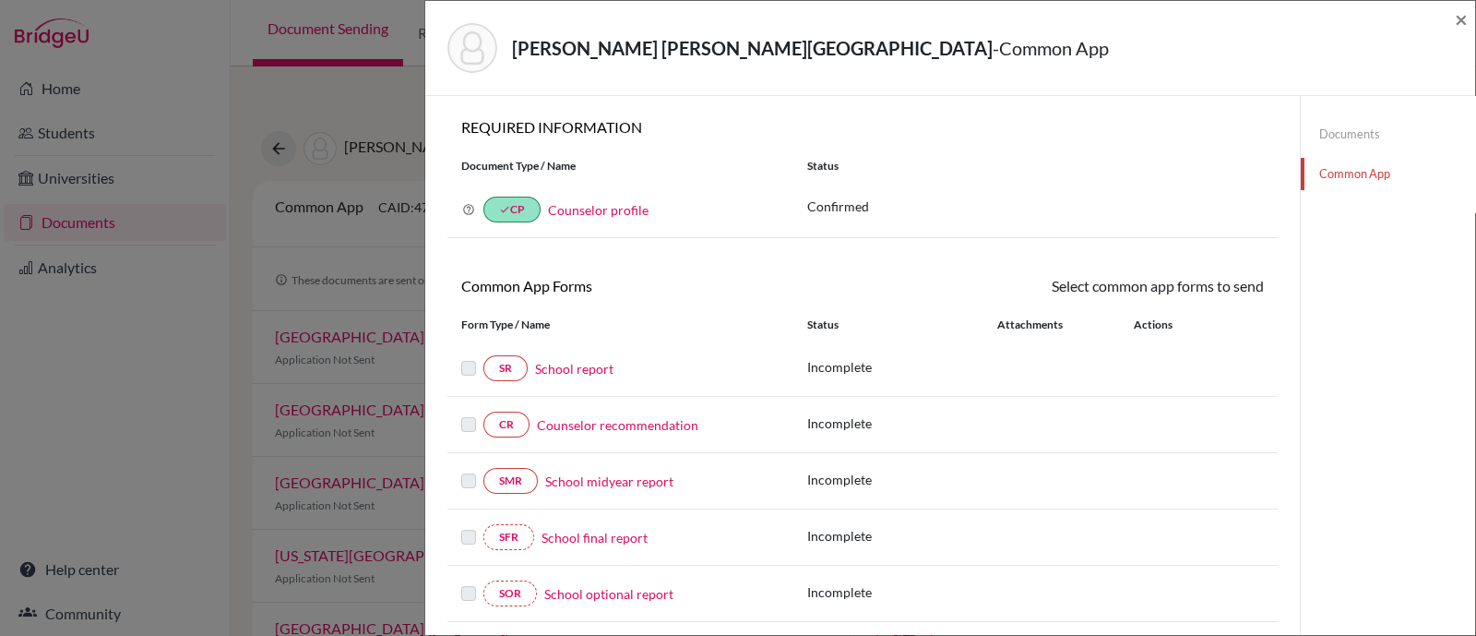
scroll to position [409, 0]
